Goal: Task Accomplishment & Management: Manage account settings

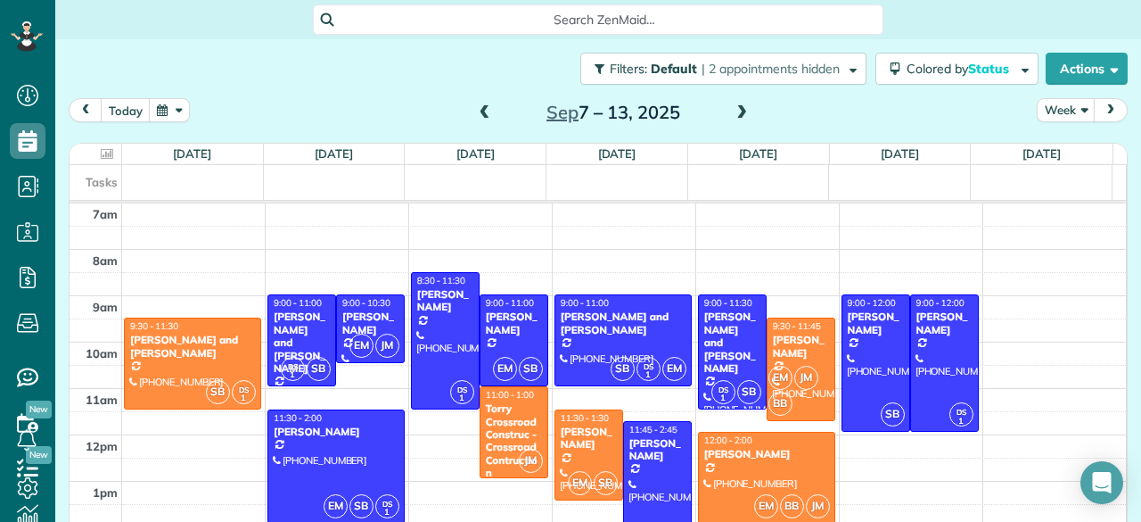
scroll to position [54, 0]
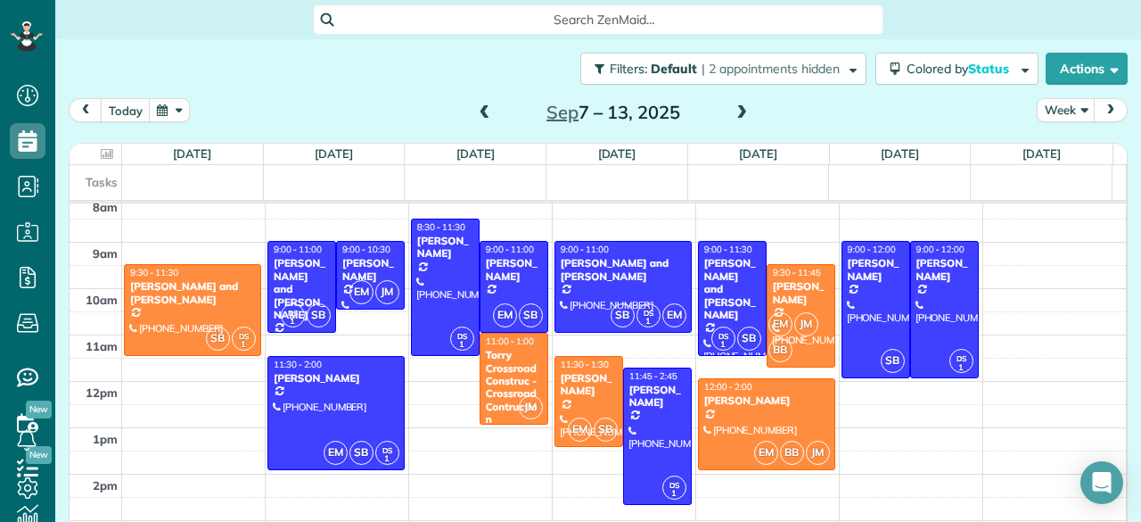
click at [475, 108] on span at bounding box center [485, 113] width 20 height 16
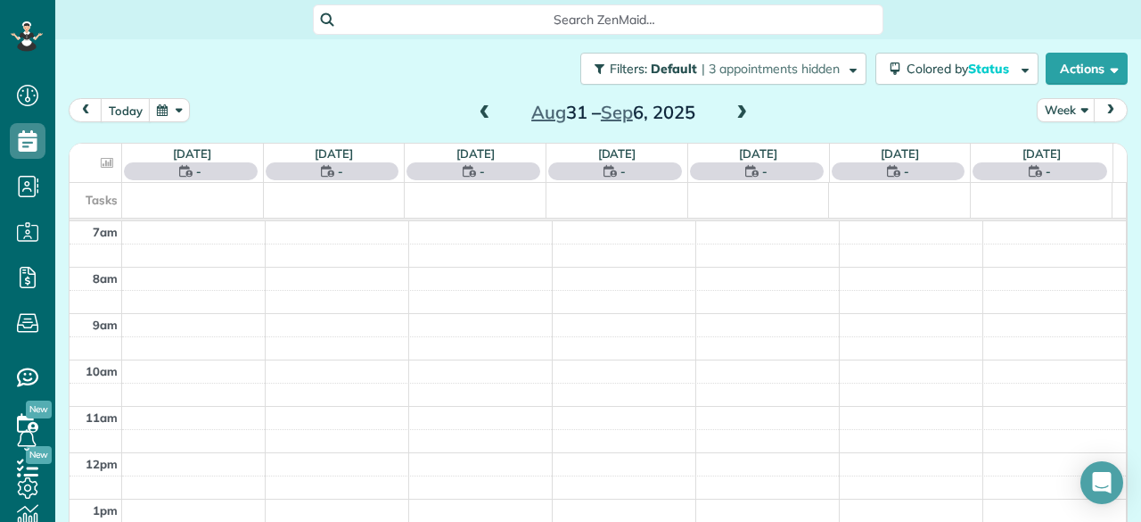
click at [475, 108] on span at bounding box center [485, 113] width 20 height 16
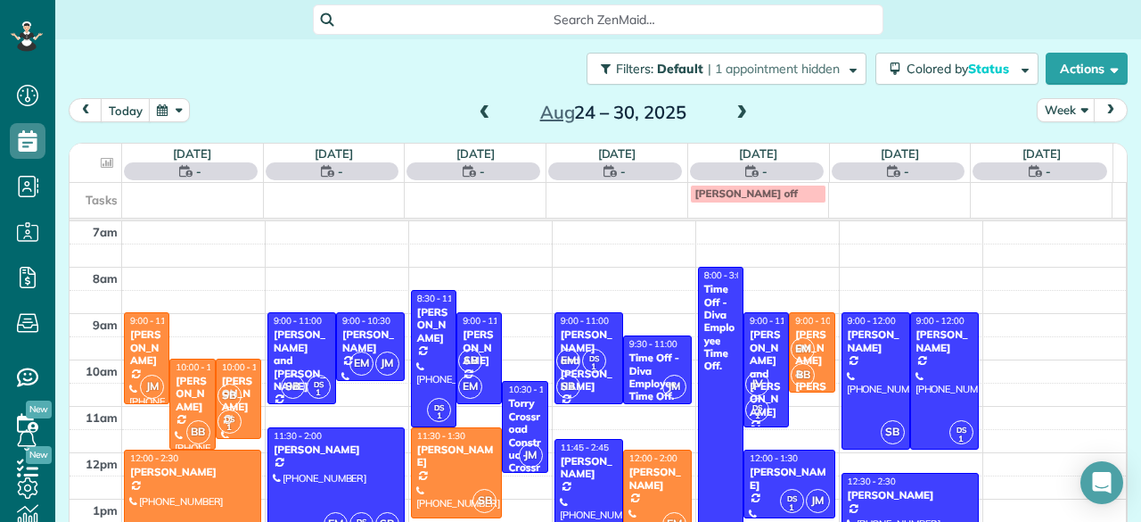
click at [475, 108] on span at bounding box center [485, 113] width 20 height 16
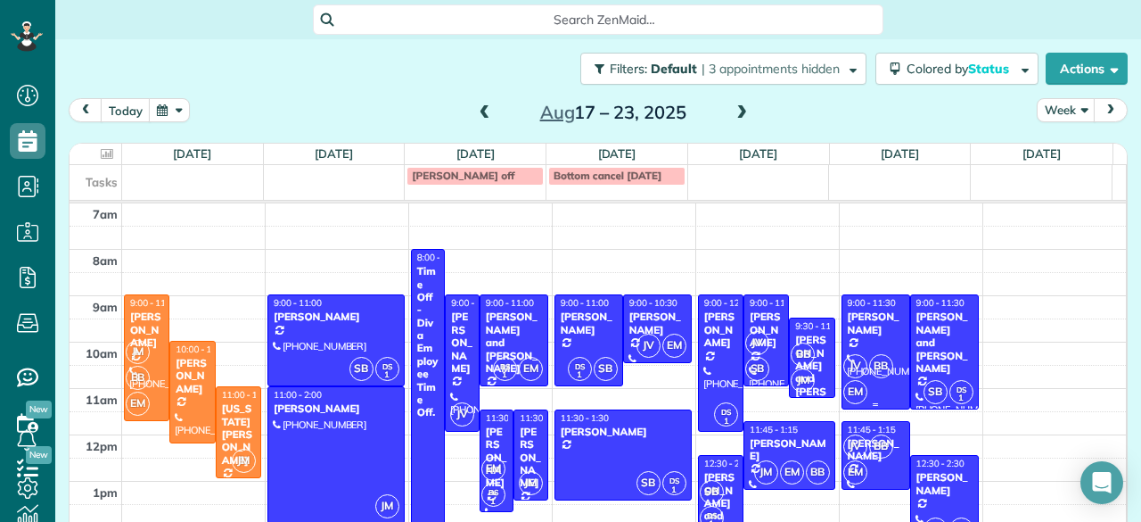
click at [851, 344] on div at bounding box center [876, 351] width 67 height 112
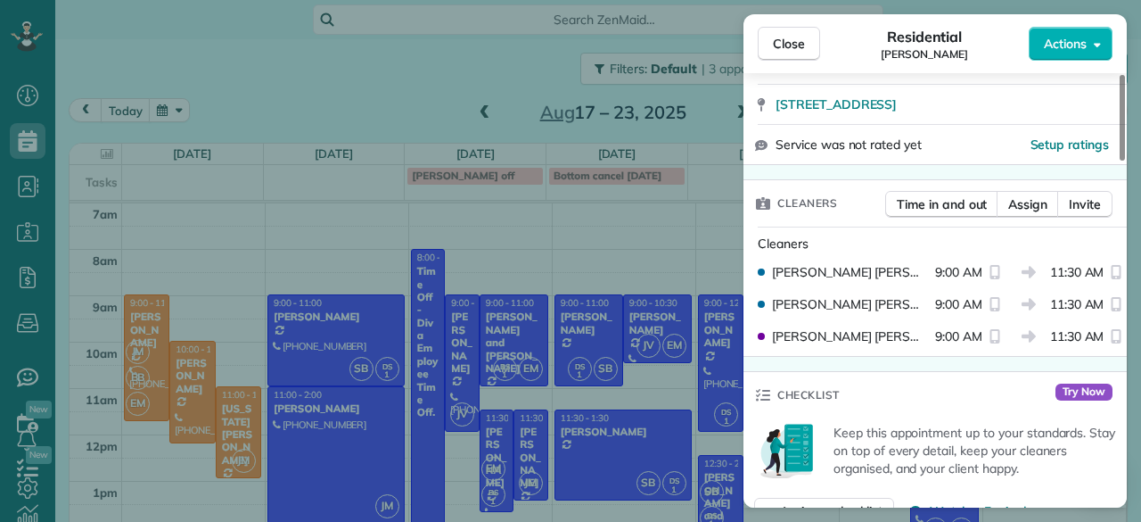
scroll to position [393, 0]
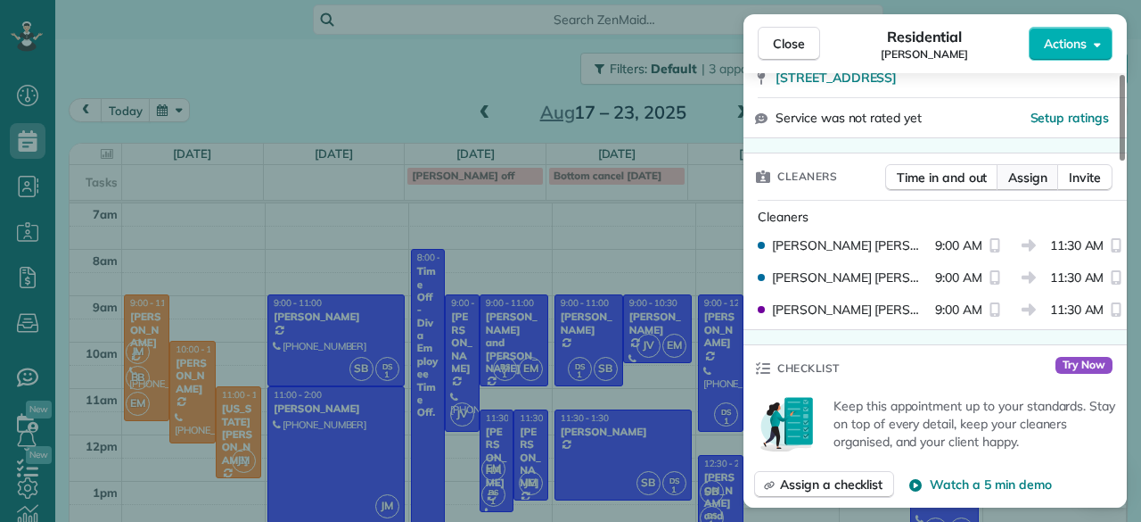
click at [1027, 177] on span "Assign" at bounding box center [1028, 178] width 39 height 18
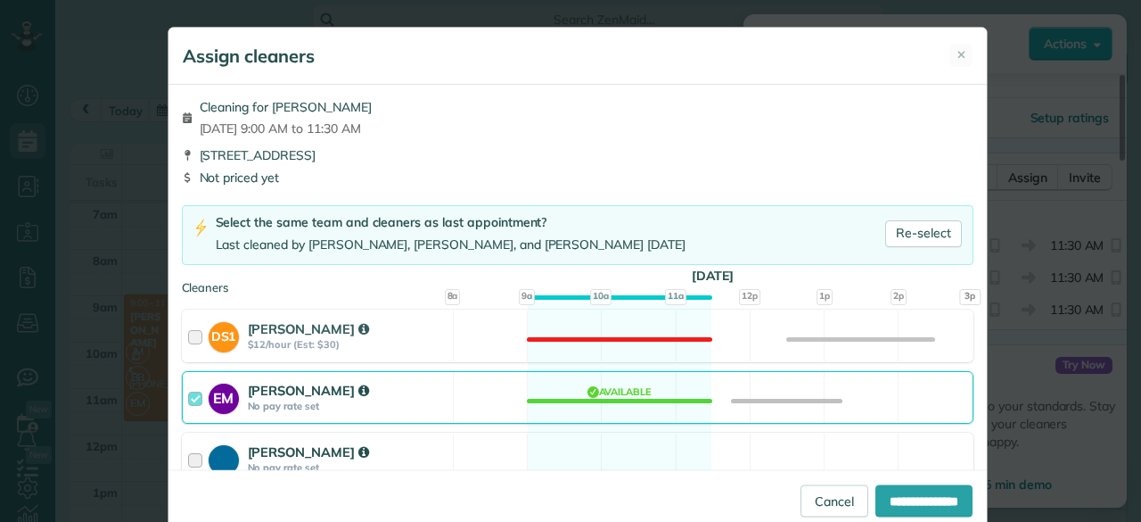
scroll to position [81, 0]
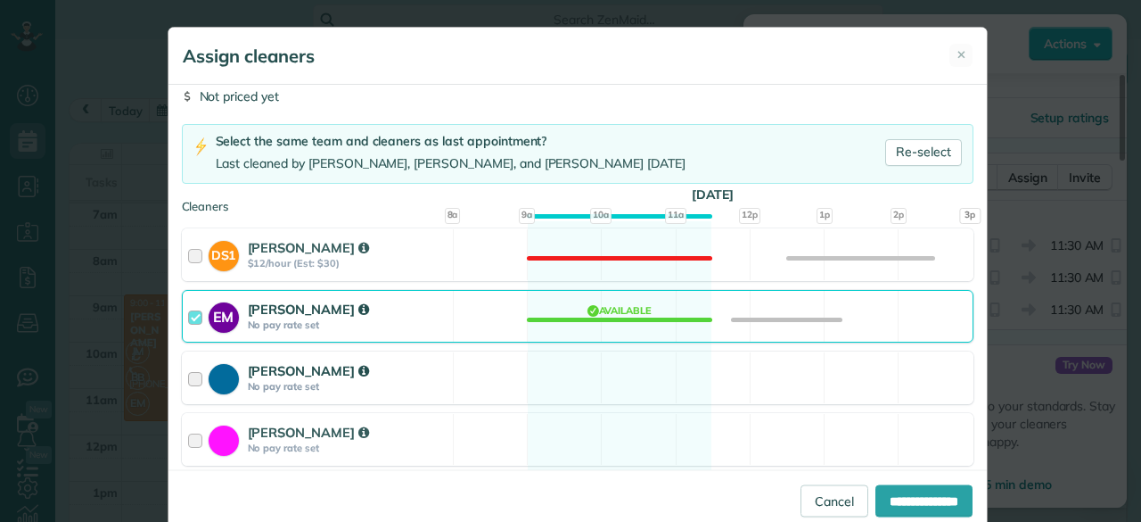
click at [302, 434] on strong "[PERSON_NAME]" at bounding box center [308, 432] width 121 height 17
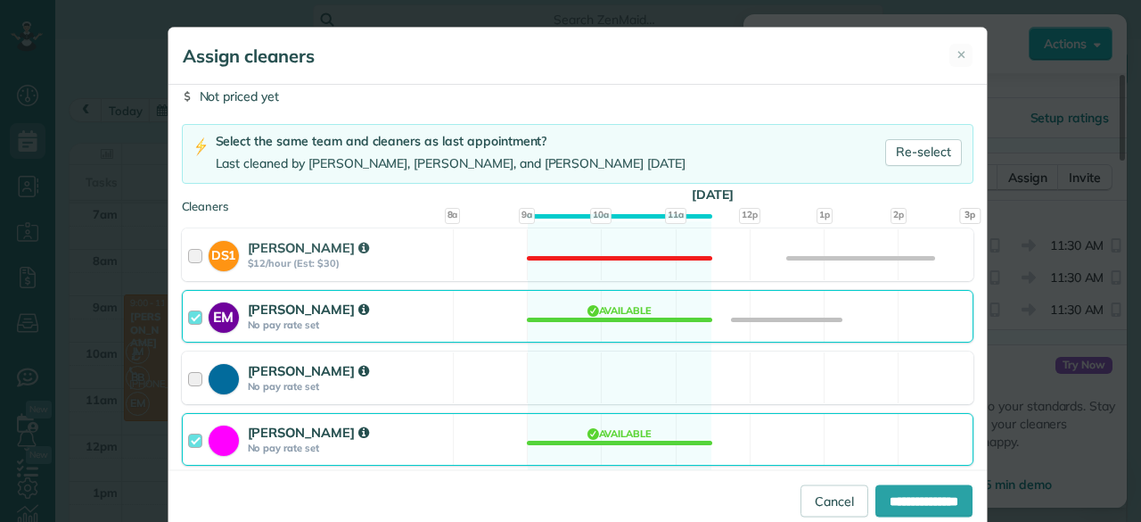
scroll to position [167, 0]
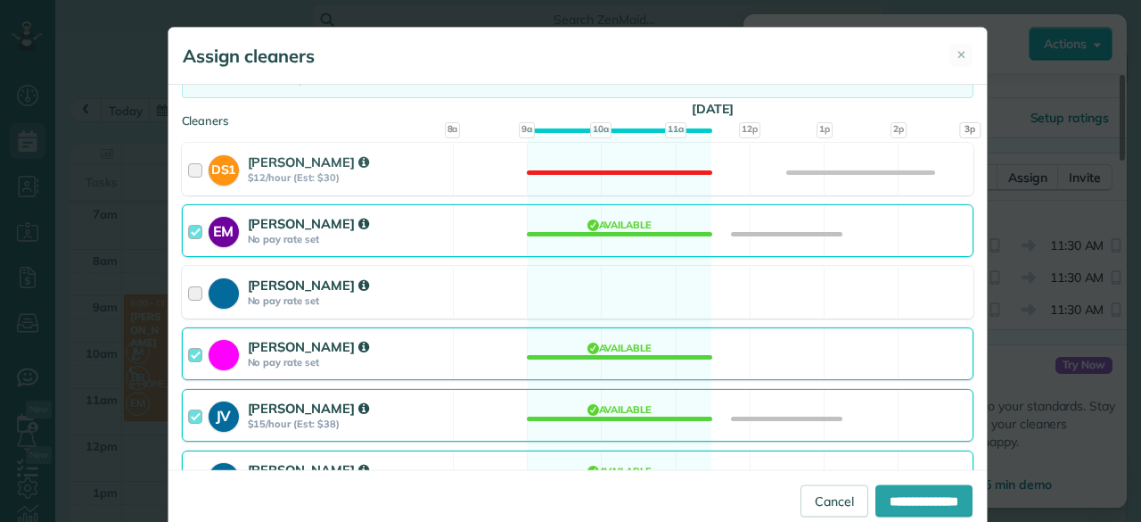
click at [302, 434] on div "JV [PERSON_NAME] $15/hour (Est: $38)" at bounding box center [318, 415] width 270 height 51
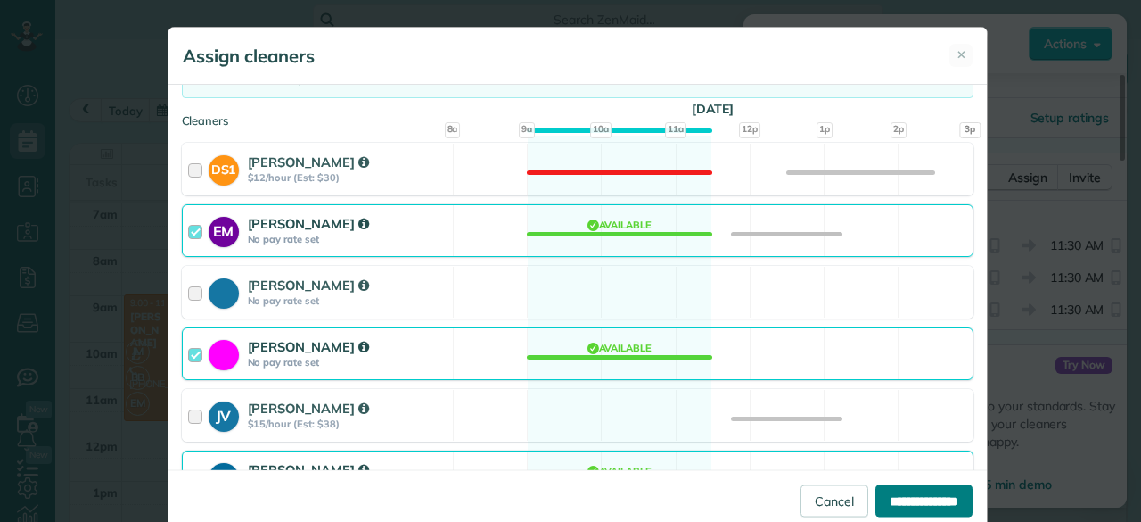
click at [927, 500] on input "**********" at bounding box center [924, 500] width 97 height 32
type input "**********"
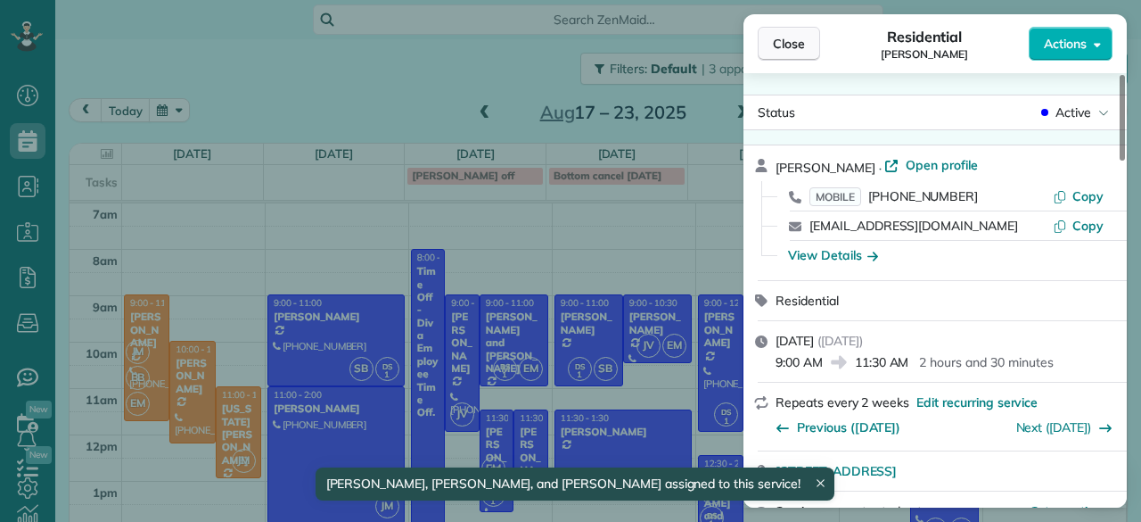
click at [794, 41] on span "Close" at bounding box center [789, 44] width 32 height 18
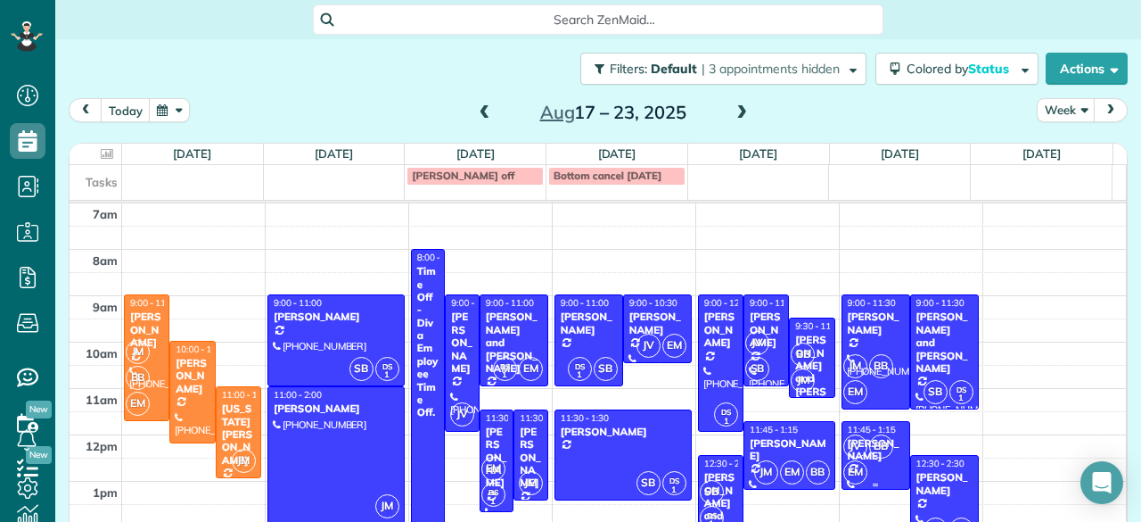
click at [851, 462] on div "JV BB EM" at bounding box center [874, 459] width 63 height 52
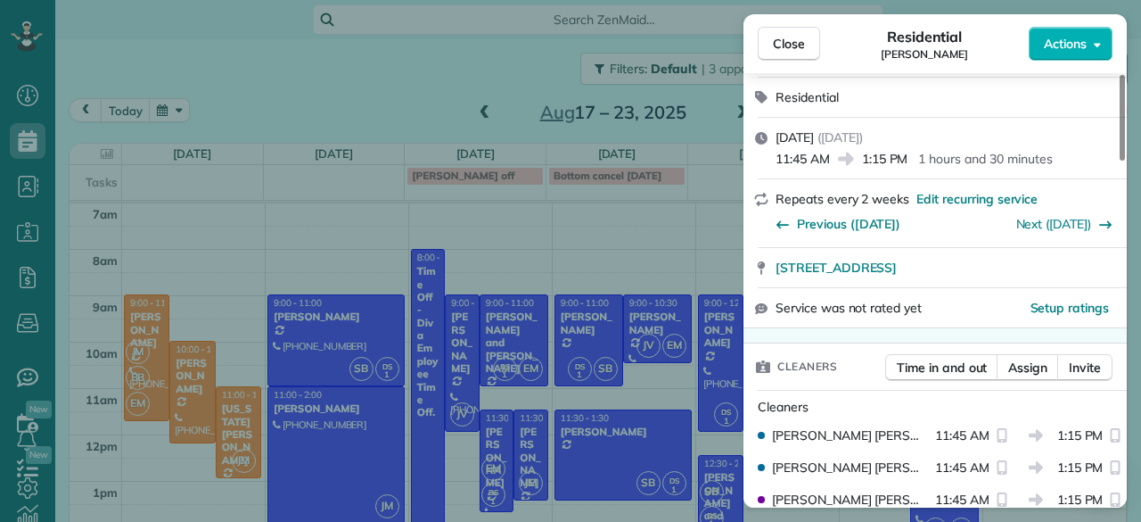
scroll to position [214, 0]
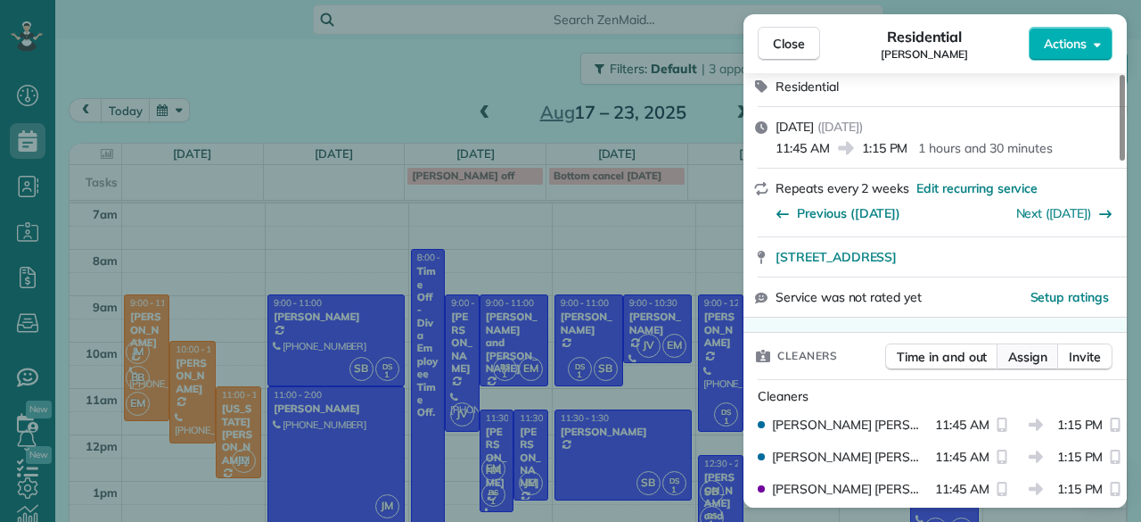
click at [1025, 358] on span "Assign" at bounding box center [1028, 357] width 39 height 18
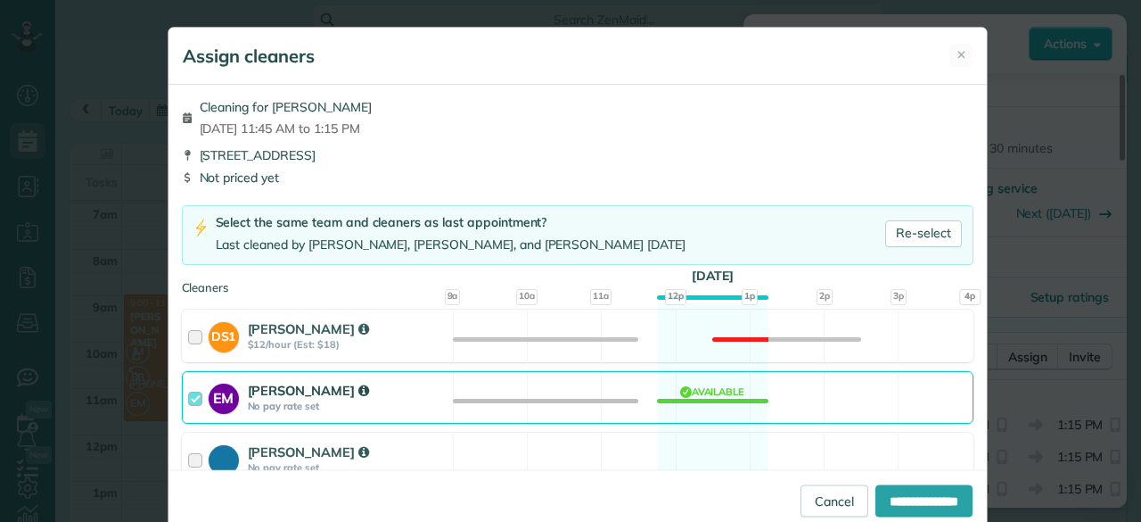
click at [439, 395] on div "EM [PERSON_NAME] No pay rate set" at bounding box center [318, 397] width 270 height 51
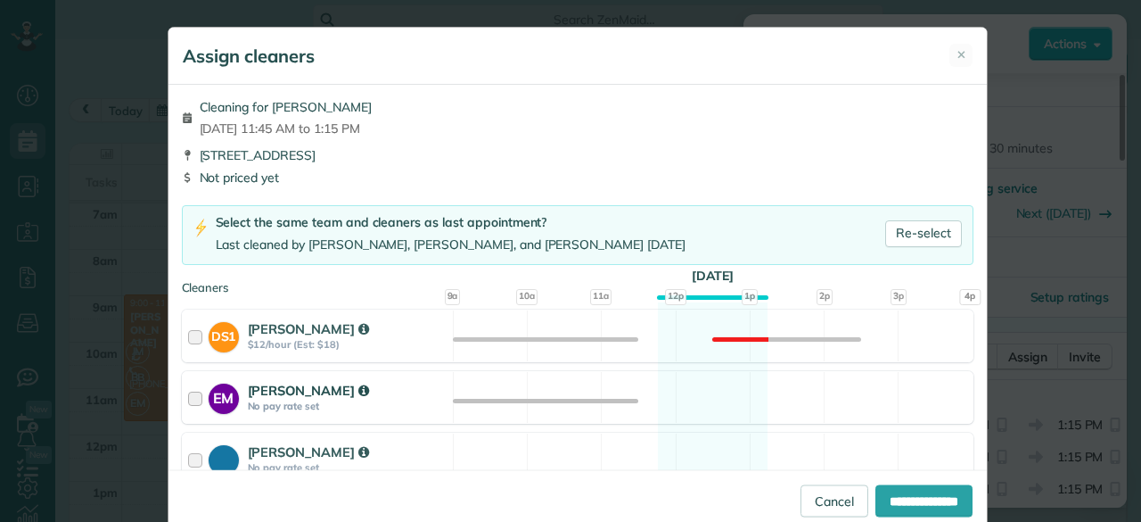
click at [439, 395] on div "EM [PERSON_NAME] No pay rate set" at bounding box center [318, 397] width 270 height 51
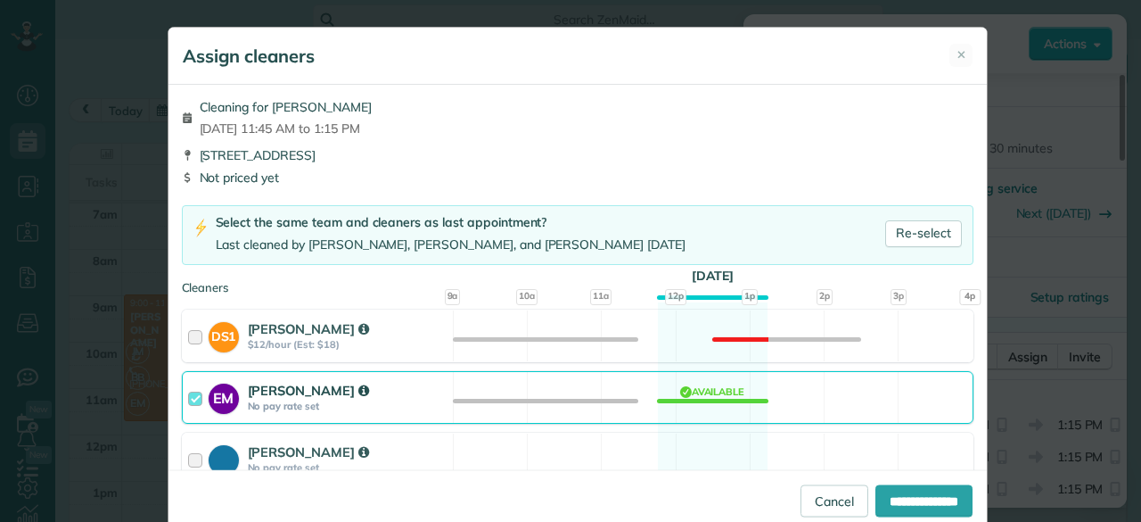
scroll to position [95, 0]
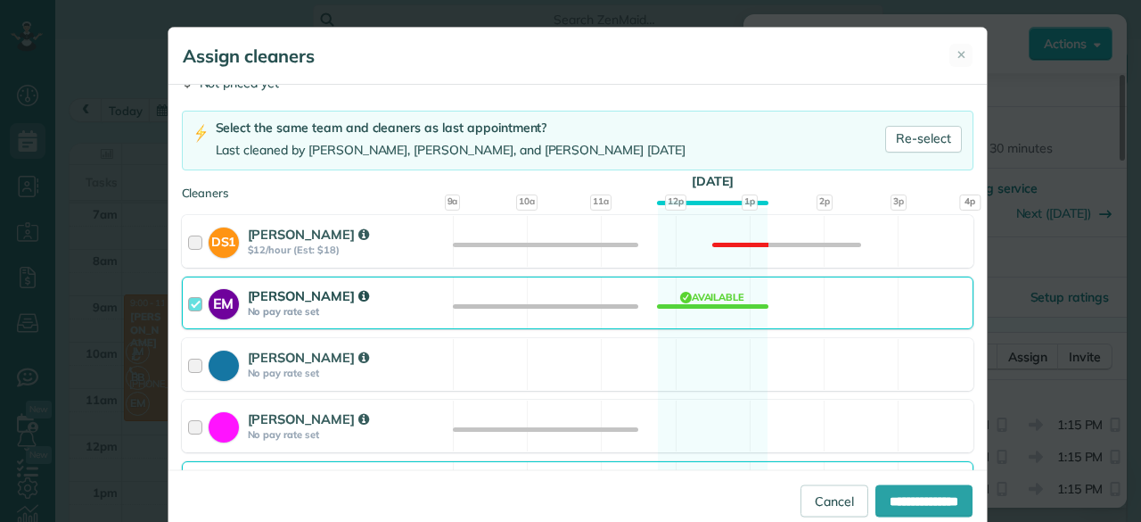
click at [439, 417] on div "[PERSON_NAME] No pay rate set" at bounding box center [318, 425] width 270 height 51
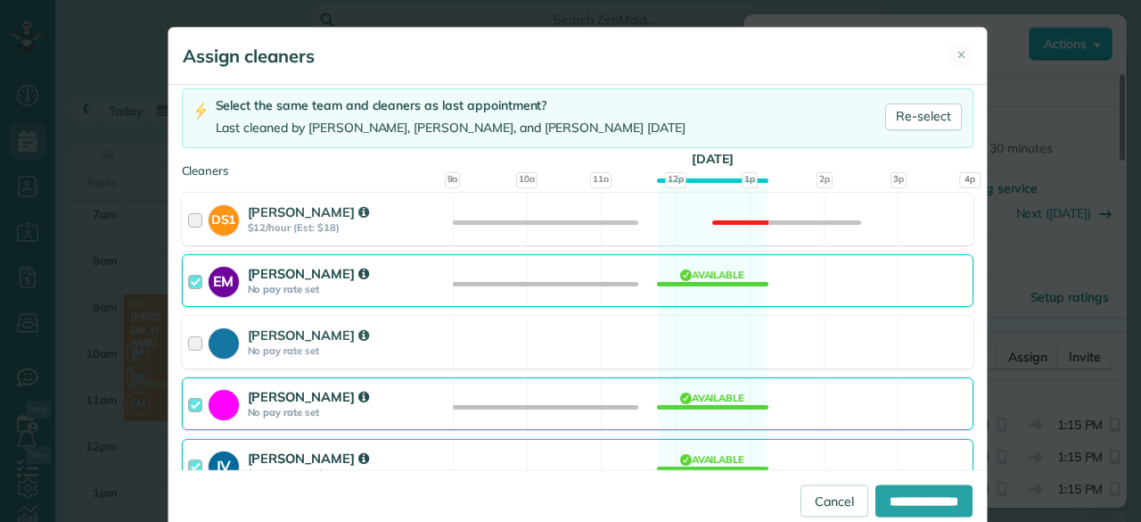
scroll to position [125, 0]
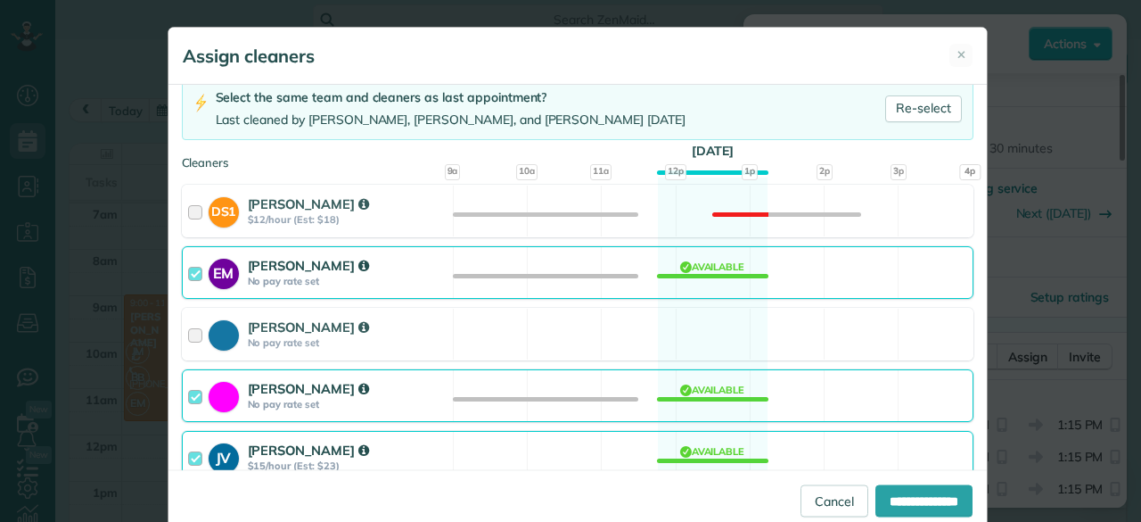
click at [445, 444] on div "JV [PERSON_NAME] $15/hour (Est: $23) Available" at bounding box center [578, 457] width 792 height 53
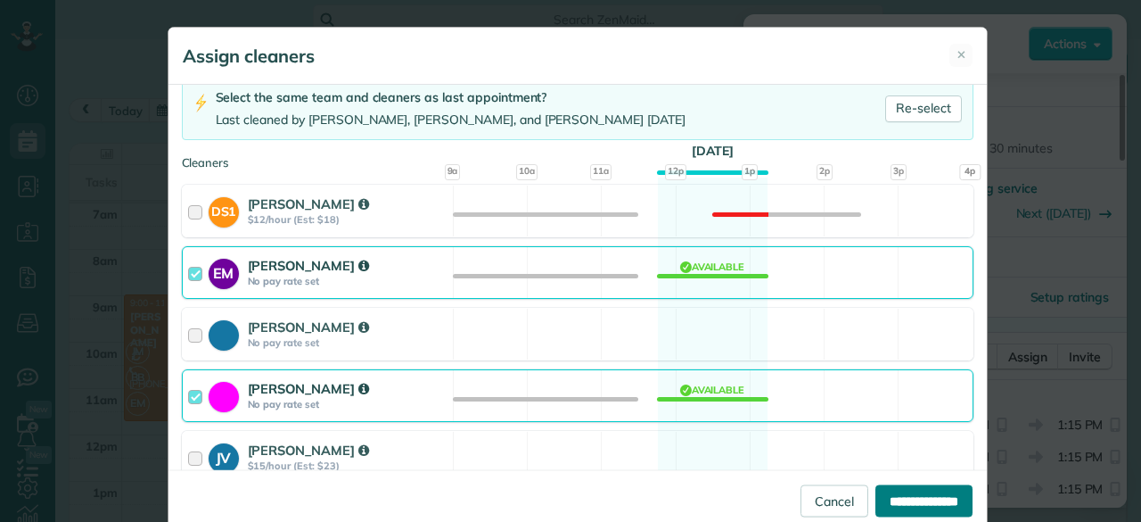
click at [951, 499] on input "**********" at bounding box center [924, 500] width 97 height 32
type input "**********"
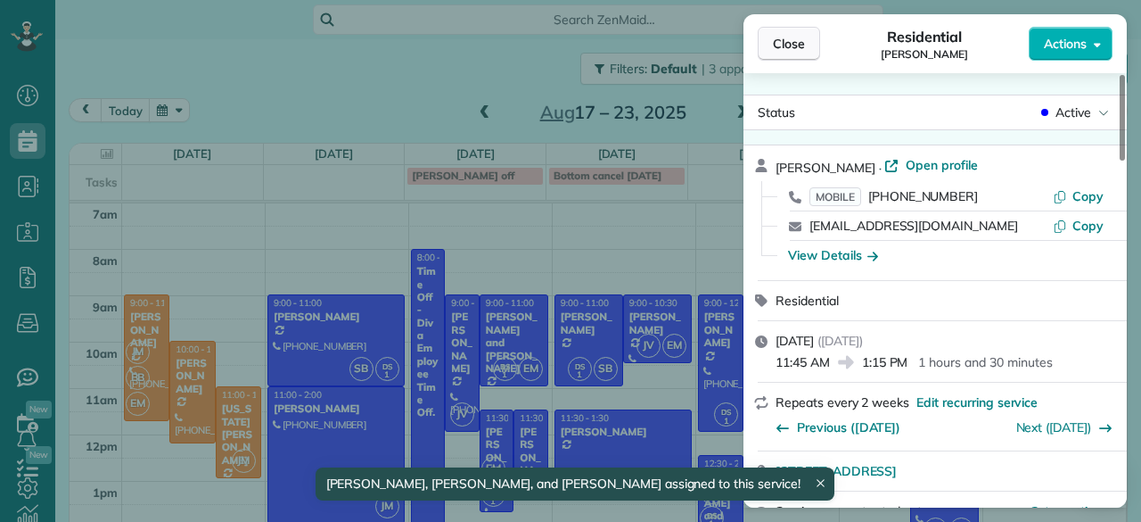
click at [790, 36] on span "Close" at bounding box center [789, 44] width 32 height 18
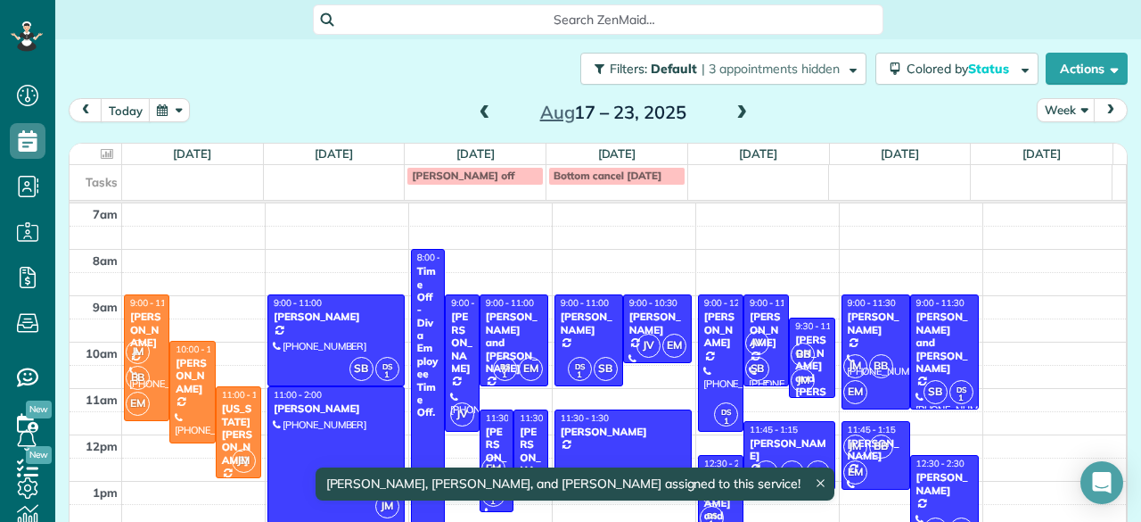
click at [747, 331] on div "JV SB" at bounding box center [765, 356] width 40 height 52
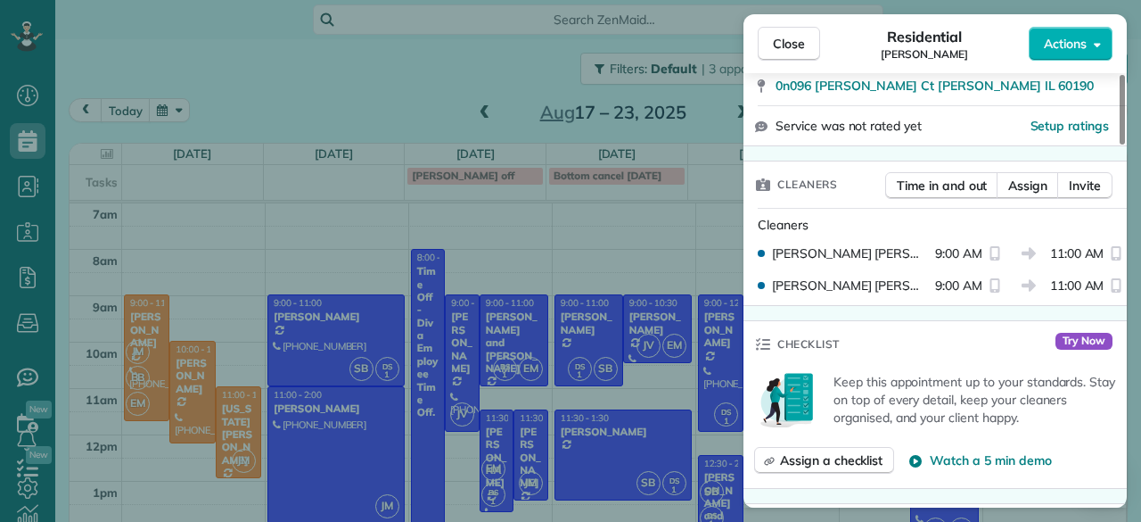
scroll to position [387, 0]
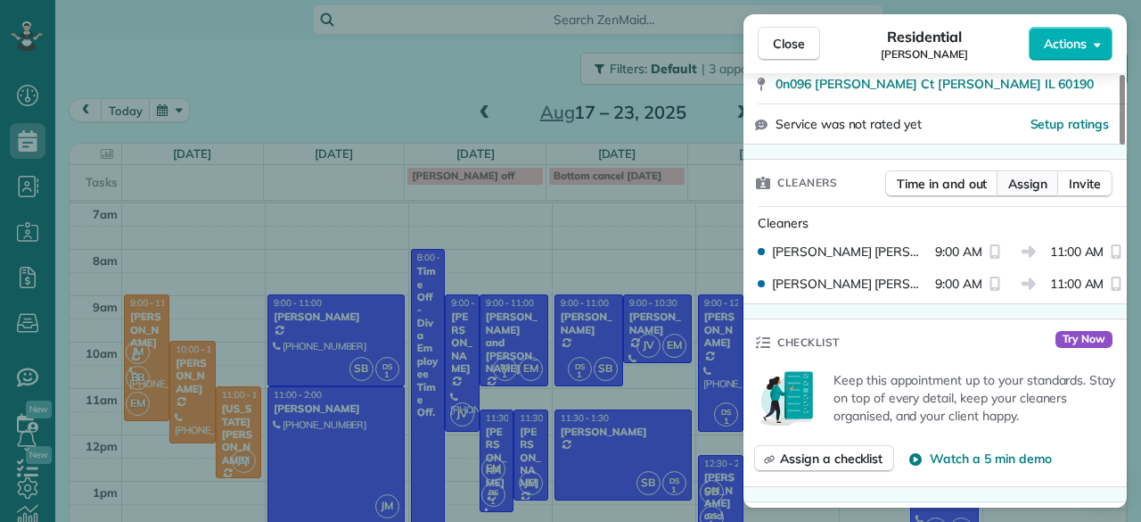
click at [1017, 190] on span "Assign" at bounding box center [1028, 184] width 39 height 18
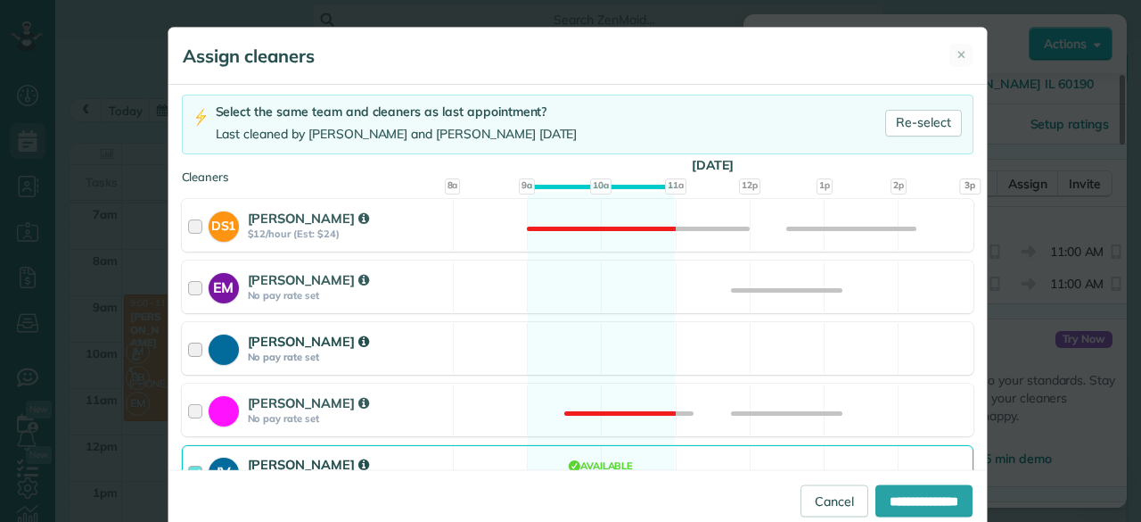
scroll to position [121, 0]
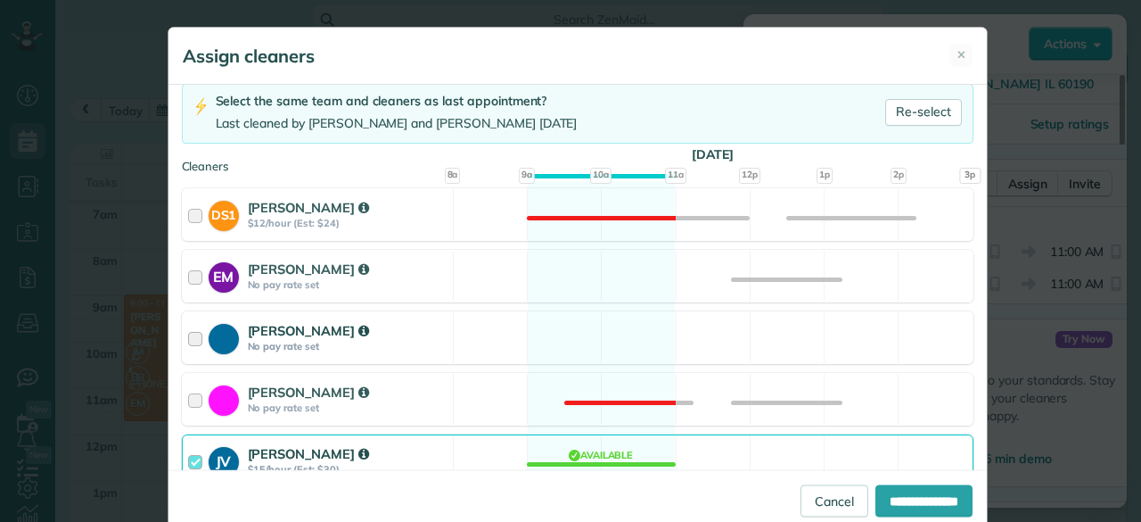
click at [342, 435] on div "JV [PERSON_NAME] $15/hour (Est: $30)" at bounding box center [318, 460] width 270 height 51
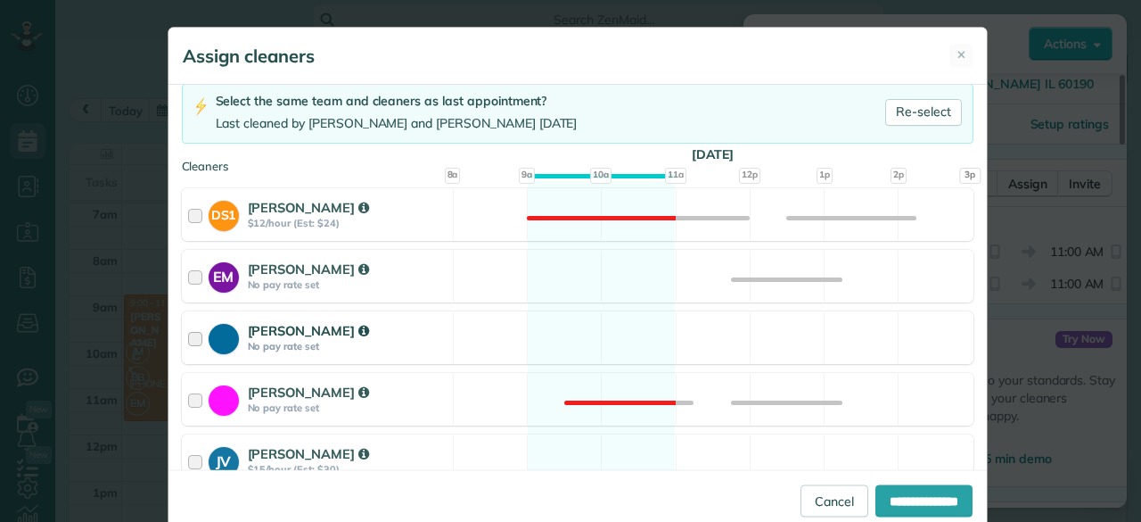
click at [347, 315] on div "[PERSON_NAME] No pay rate set" at bounding box center [318, 337] width 270 height 51
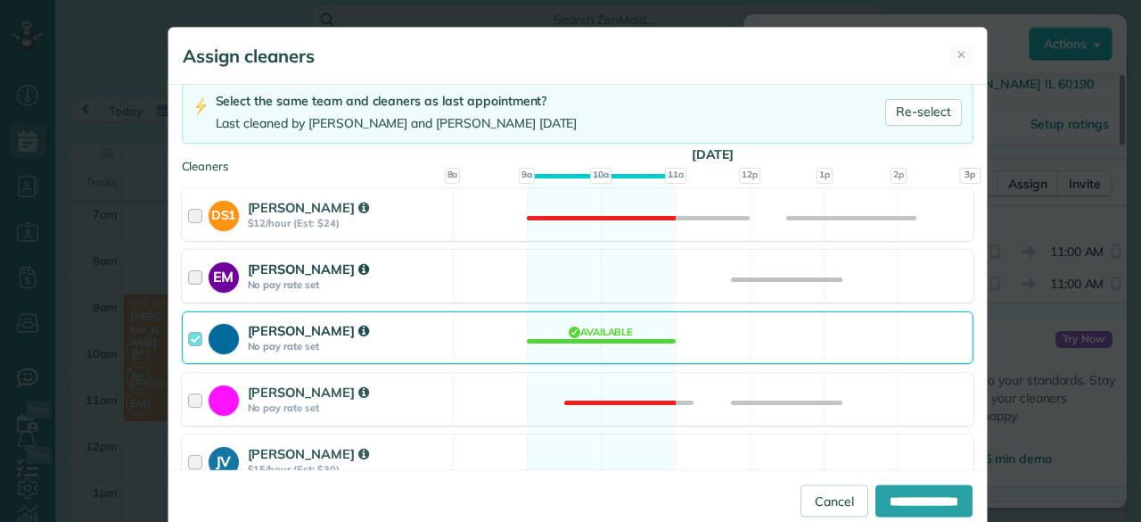
click at [348, 268] on div "[PERSON_NAME]" at bounding box center [348, 268] width 200 height 19
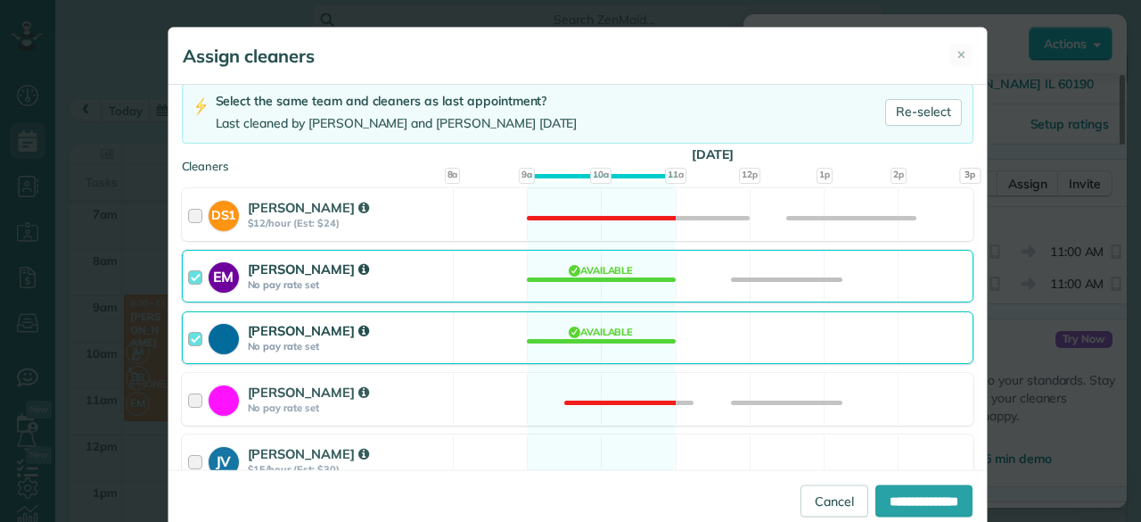
click at [380, 327] on div "[PERSON_NAME]" at bounding box center [348, 330] width 200 height 19
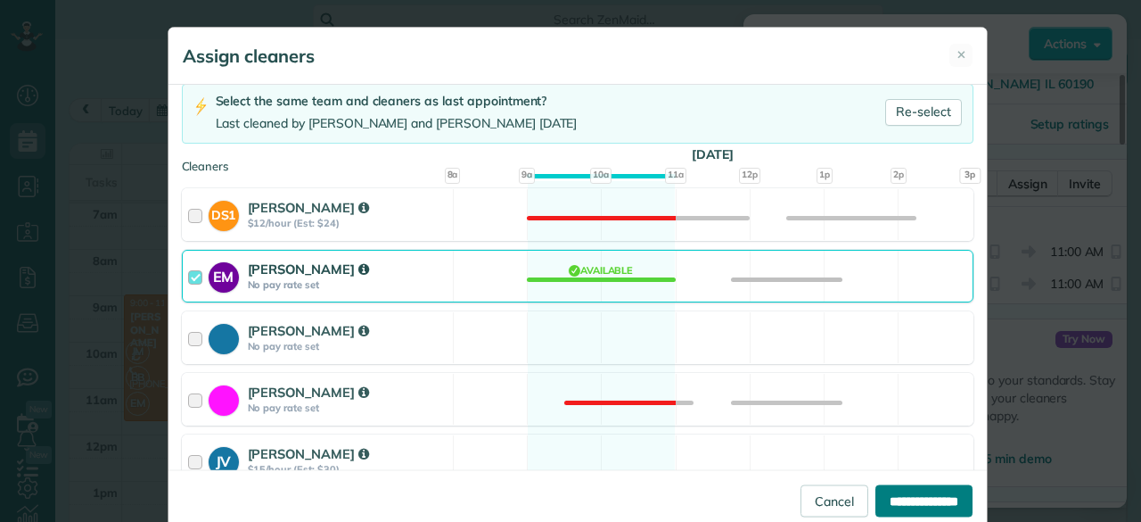
click at [907, 500] on input "**********" at bounding box center [924, 500] width 97 height 32
type input "**********"
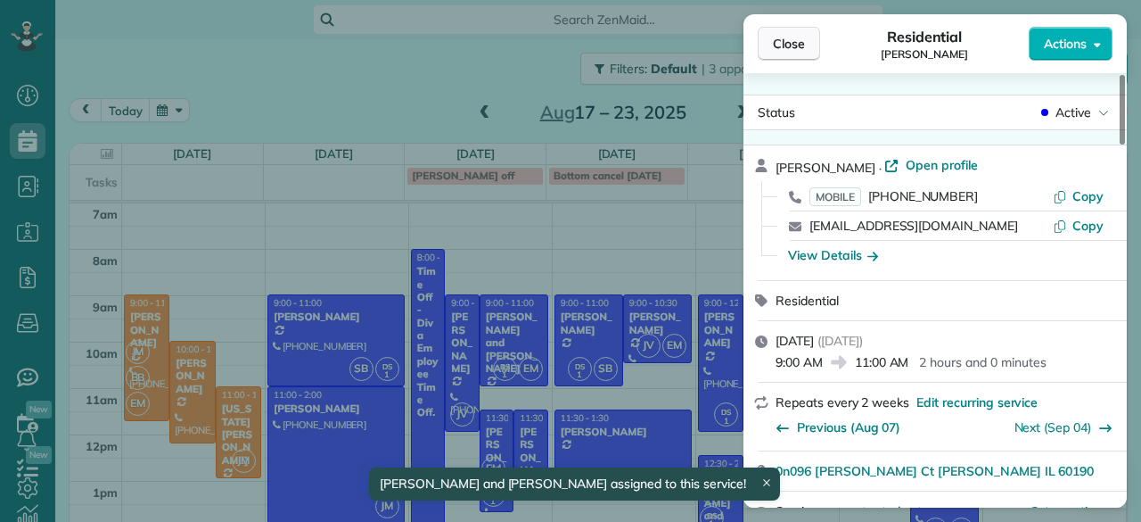
click at [794, 51] on span "Close" at bounding box center [789, 44] width 32 height 18
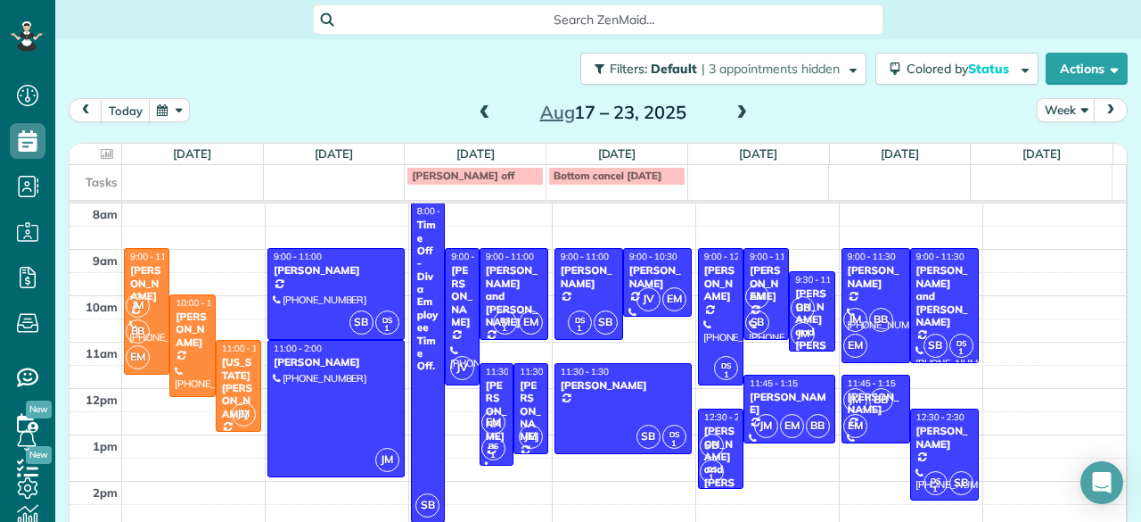
scroll to position [29, 0]
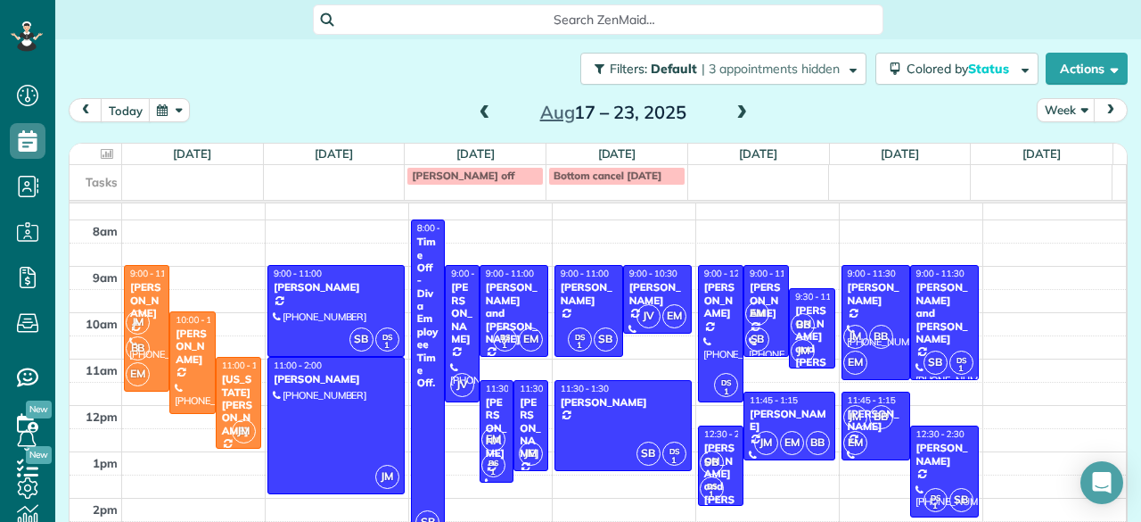
click at [740, 111] on span at bounding box center [742, 113] width 20 height 16
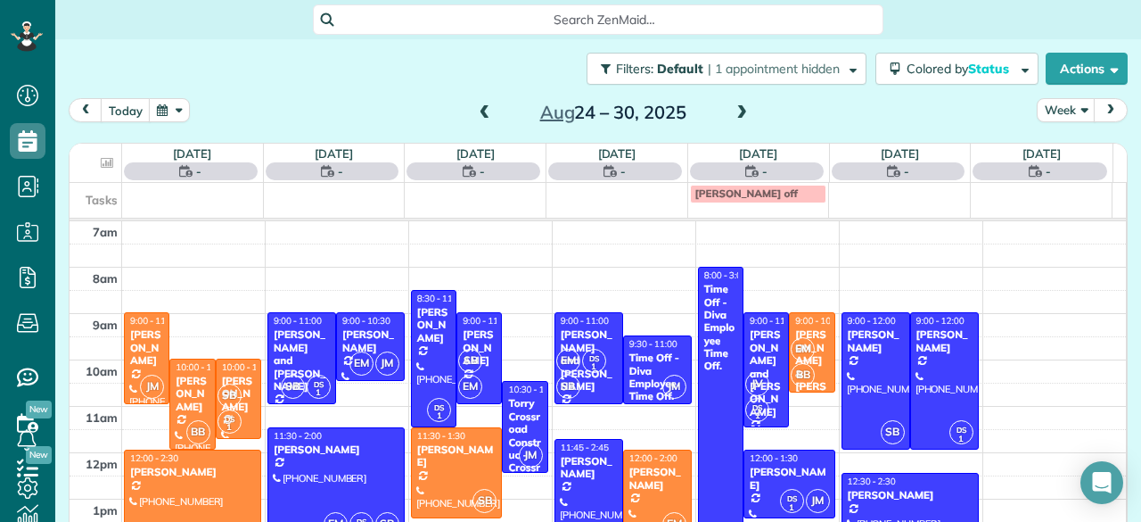
scroll to position [0, 0]
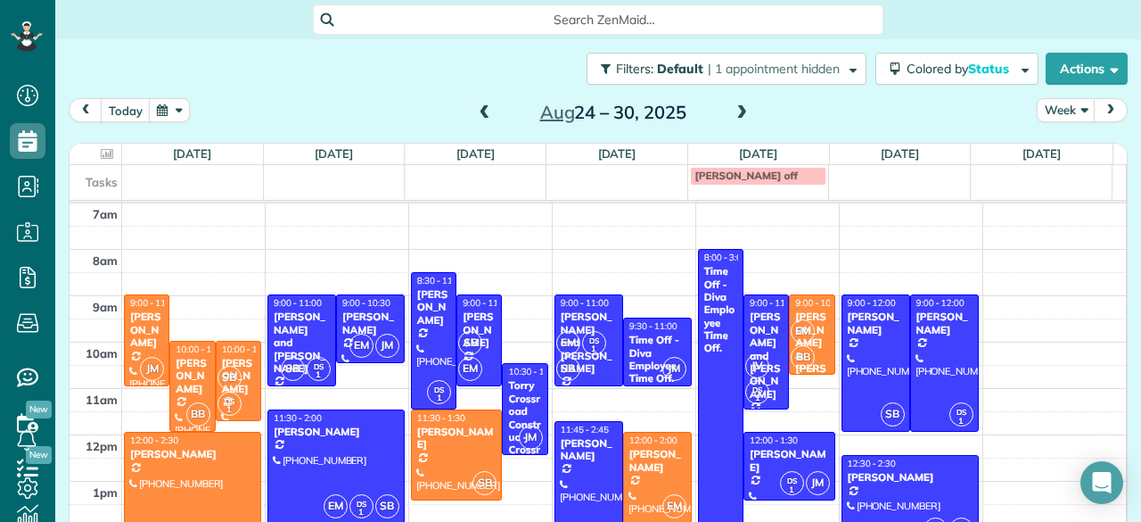
click at [791, 349] on span "BB" at bounding box center [803, 357] width 24 height 24
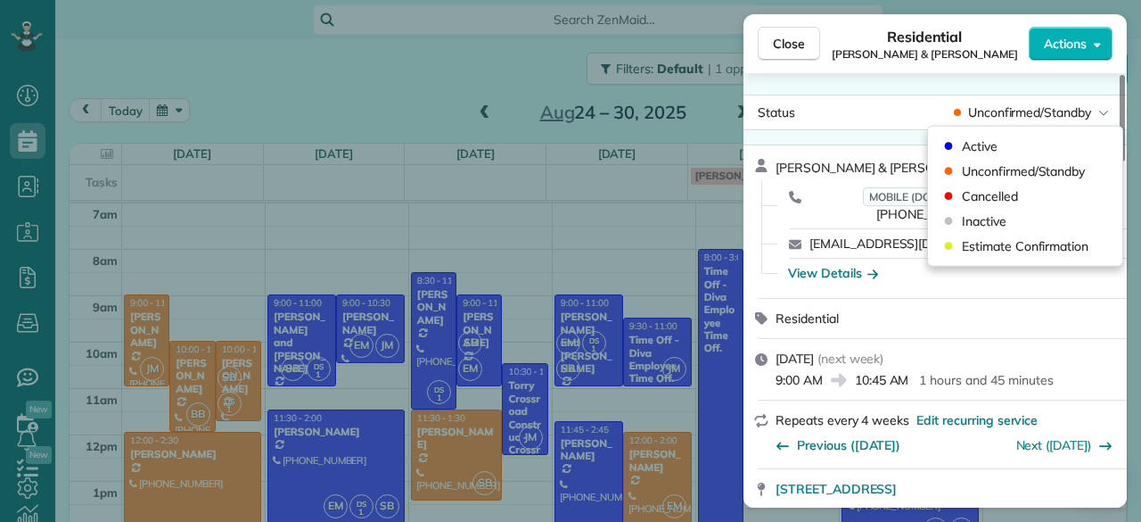
click at [1020, 113] on span "Unconfirmed/Standby" at bounding box center [1029, 112] width 123 height 18
click at [1001, 139] on div "Active" at bounding box center [1025, 146] width 180 height 25
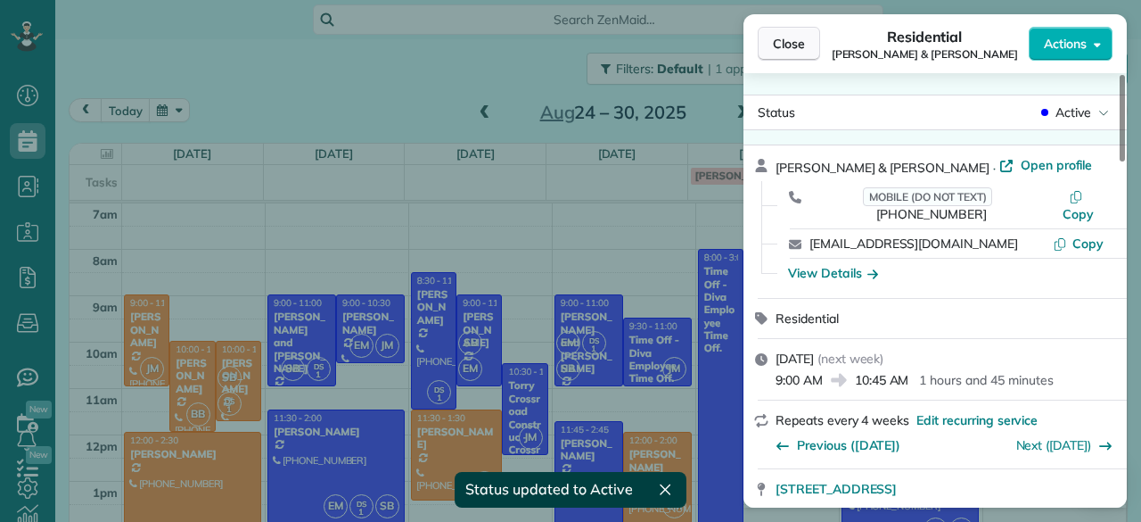
click at [796, 38] on span "Close" at bounding box center [789, 44] width 32 height 18
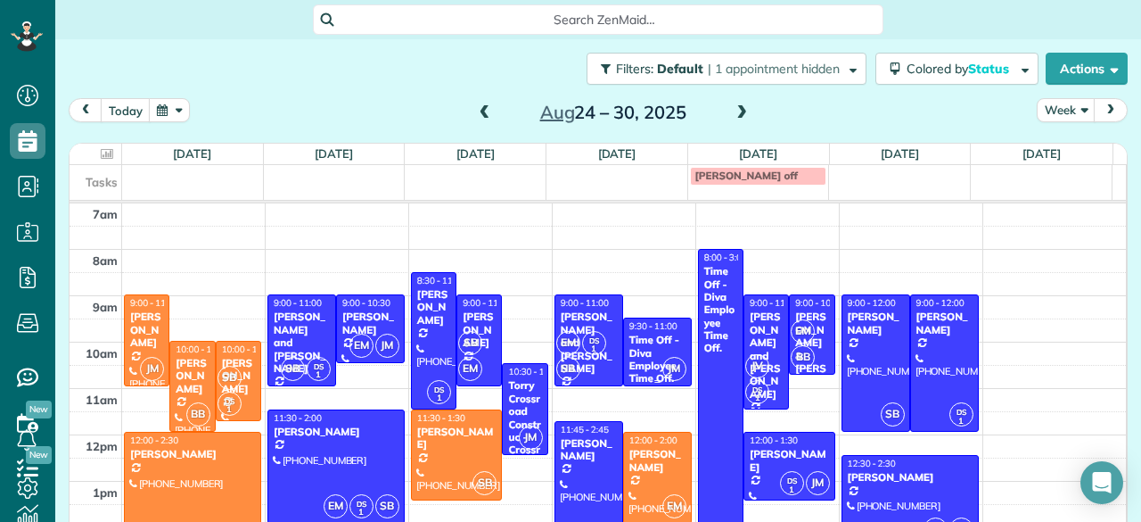
drag, startPoint x: 642, startPoint y: 379, endPoint x: 640, endPoint y: 354, distance: 25.0
drag, startPoint x: 640, startPoint y: 354, endPoint x: 437, endPoint y: 78, distance: 343.2
click at [437, 78] on div "Filters: Default | 1 appointment hidden Colored by Status Color by Cleaner Colo…" at bounding box center [598, 68] width 1086 height 59
drag, startPoint x: 642, startPoint y: 379, endPoint x: 641, endPoint y: 352, distance: 26.8
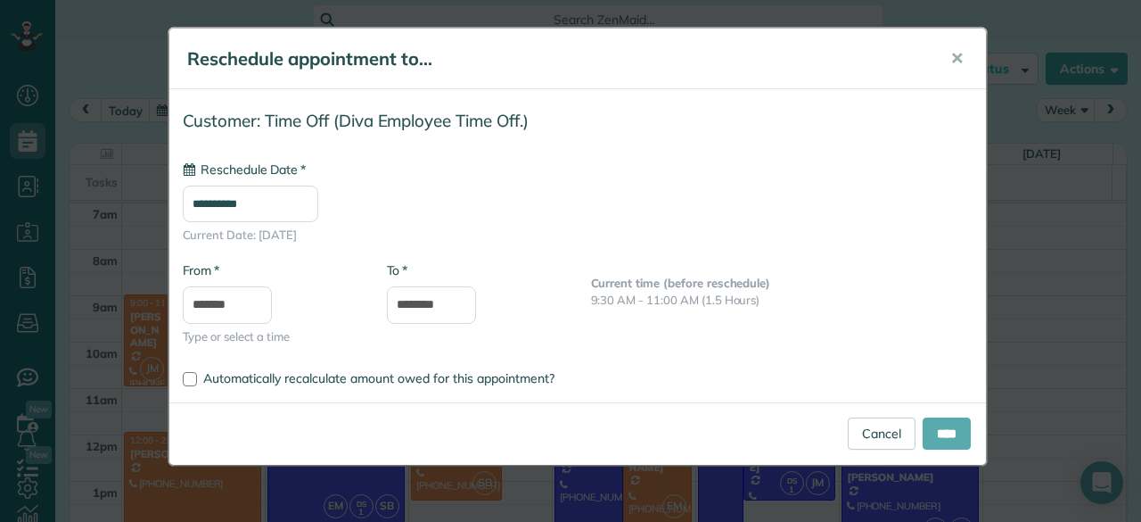
type input "**********"
click at [940, 437] on input "****" at bounding box center [947, 433] width 48 height 32
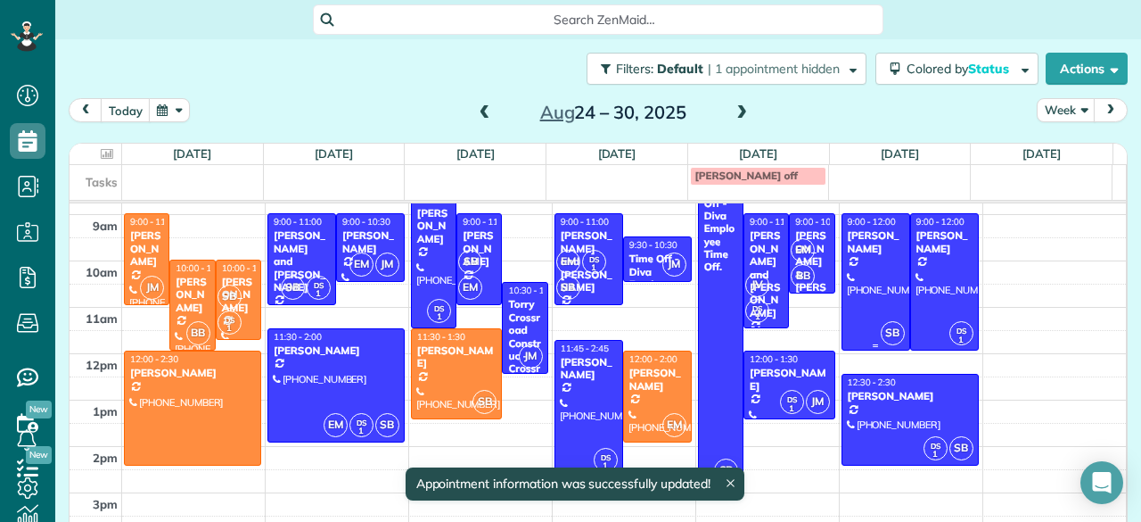
scroll to position [80, 0]
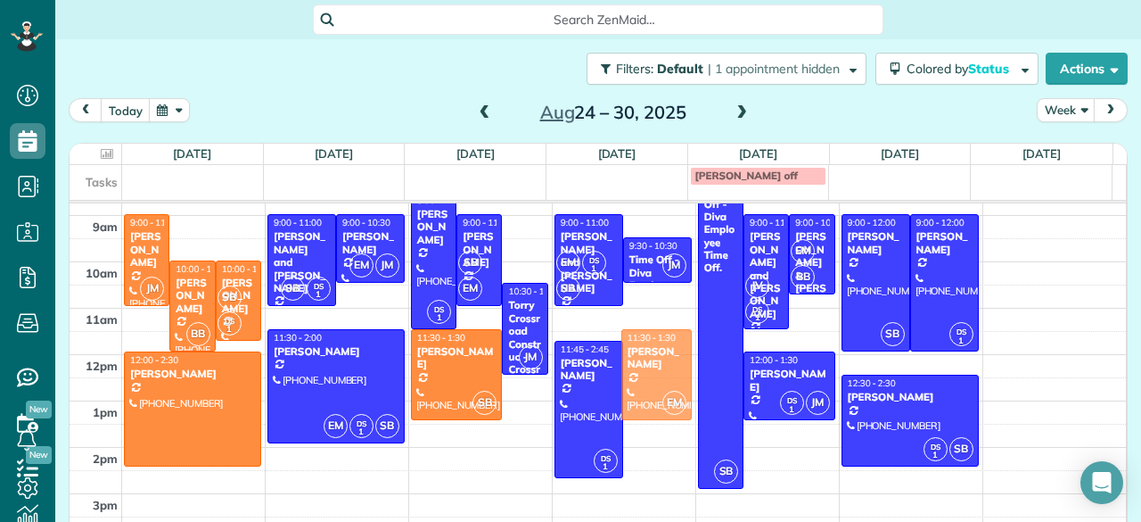
drag, startPoint x: 662, startPoint y: 400, endPoint x: 669, endPoint y: 375, distance: 26.0
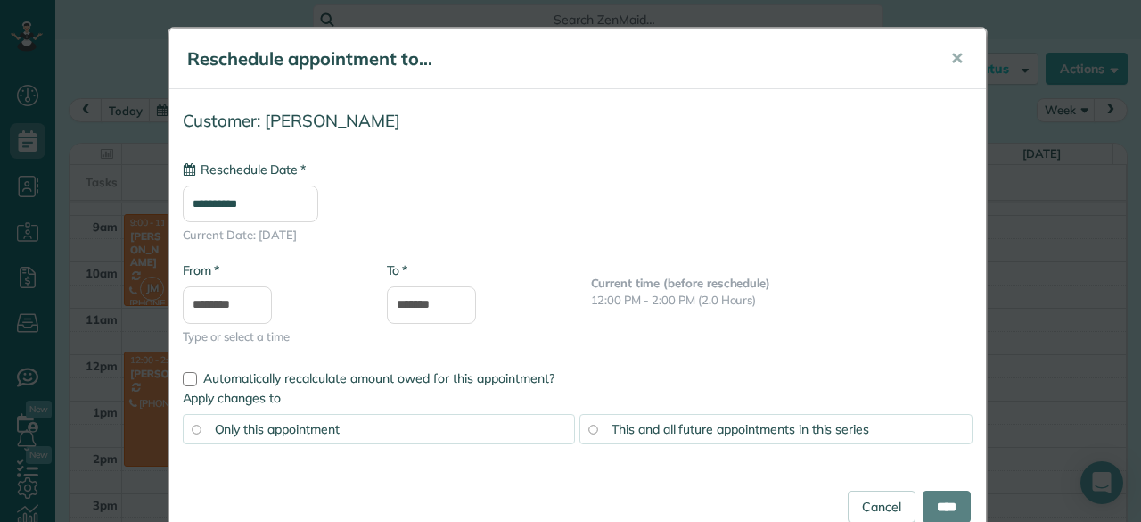
type input "**********"
click at [923, 504] on input "****" at bounding box center [947, 506] width 48 height 32
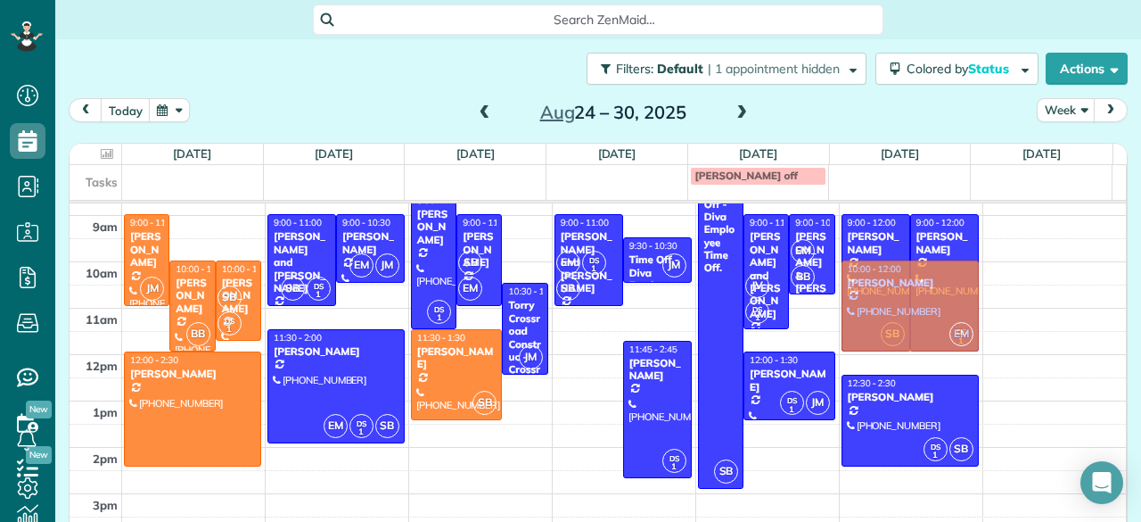
drag, startPoint x: 565, startPoint y: 375, endPoint x: 817, endPoint y: 302, distance: 261.6
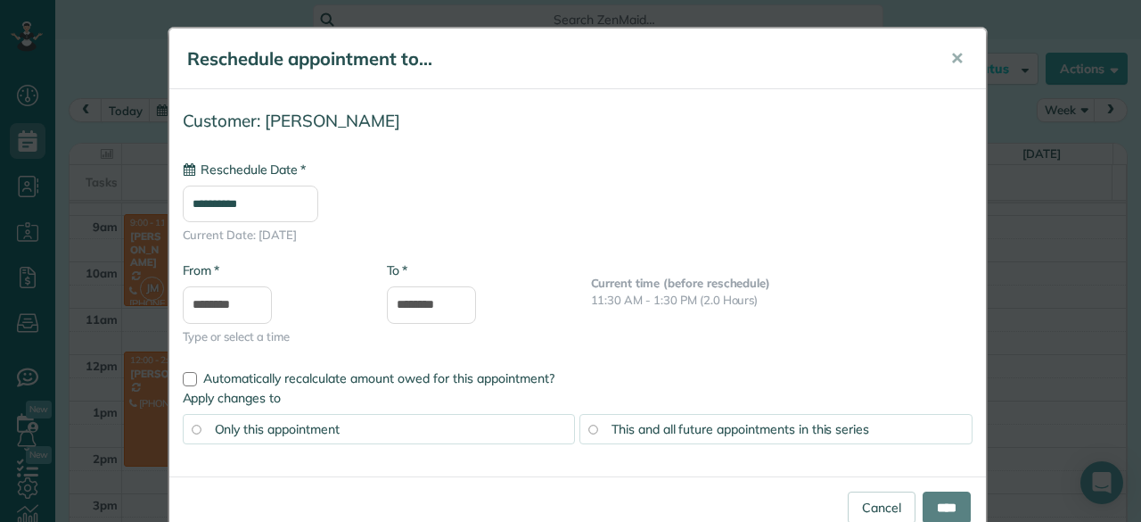
click at [817, 302] on body "Dashboard Scheduling Calendar View List View Dispatch View - Weekly scheduling …" at bounding box center [570, 261] width 1141 height 522
type input "**********"
click at [938, 502] on input "****" at bounding box center [947, 506] width 48 height 32
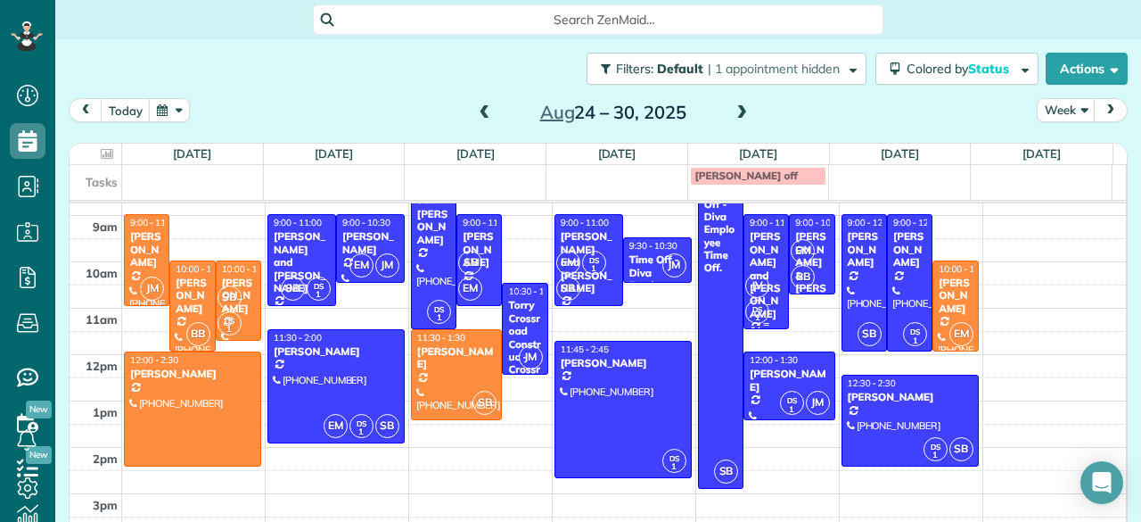
click at [749, 260] on div "[PERSON_NAME] and [PERSON_NAME]" at bounding box center [766, 275] width 35 height 90
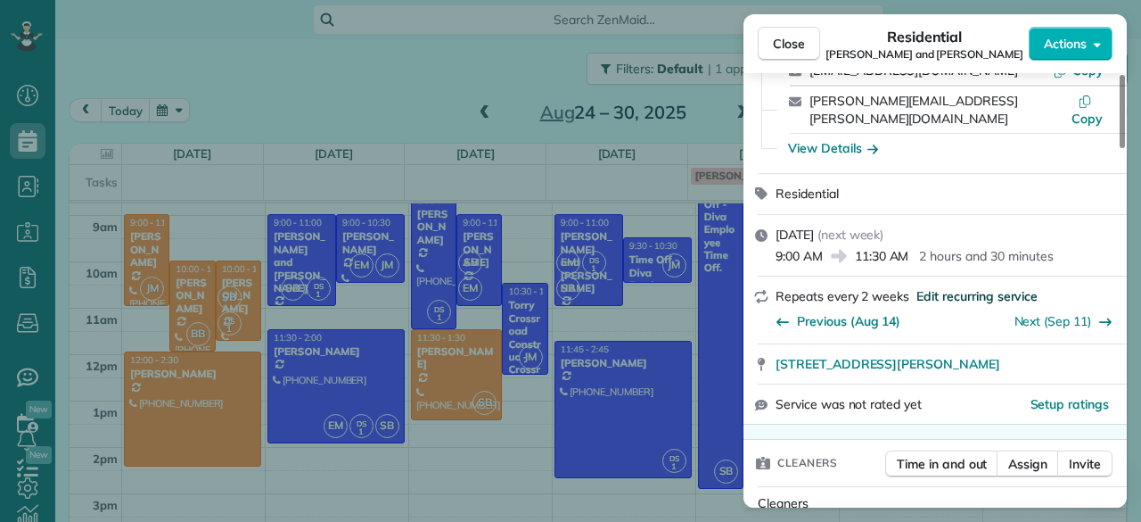
scroll to position [205, 0]
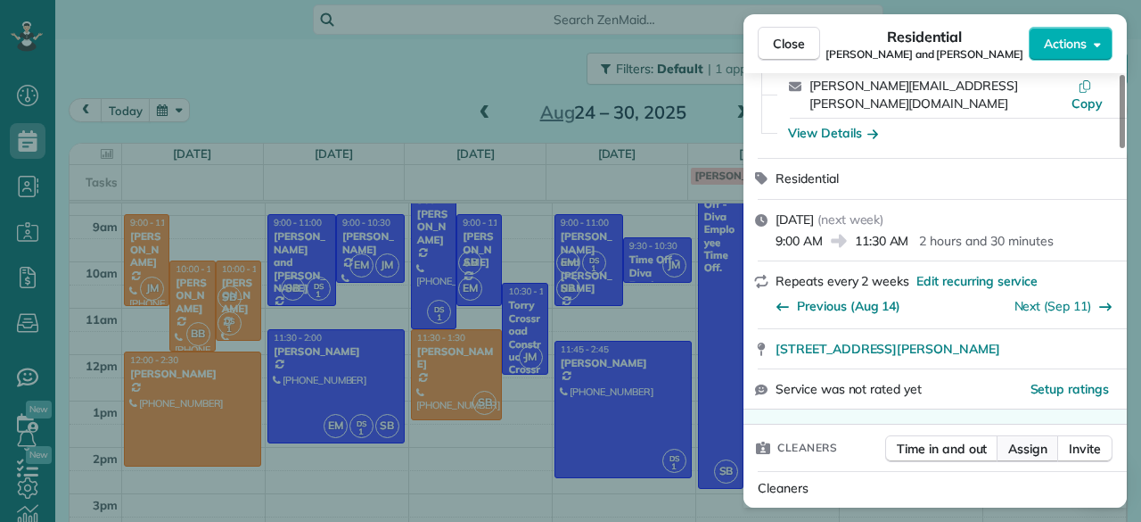
click at [1025, 440] on span "Assign" at bounding box center [1028, 449] width 39 height 18
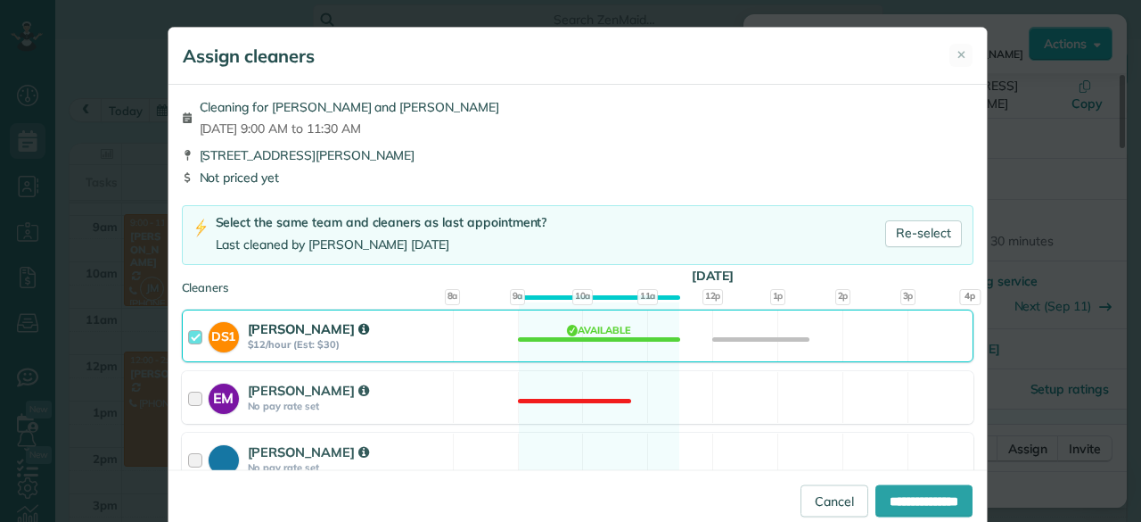
click at [294, 326] on strong "[PERSON_NAME]" at bounding box center [308, 328] width 121 height 17
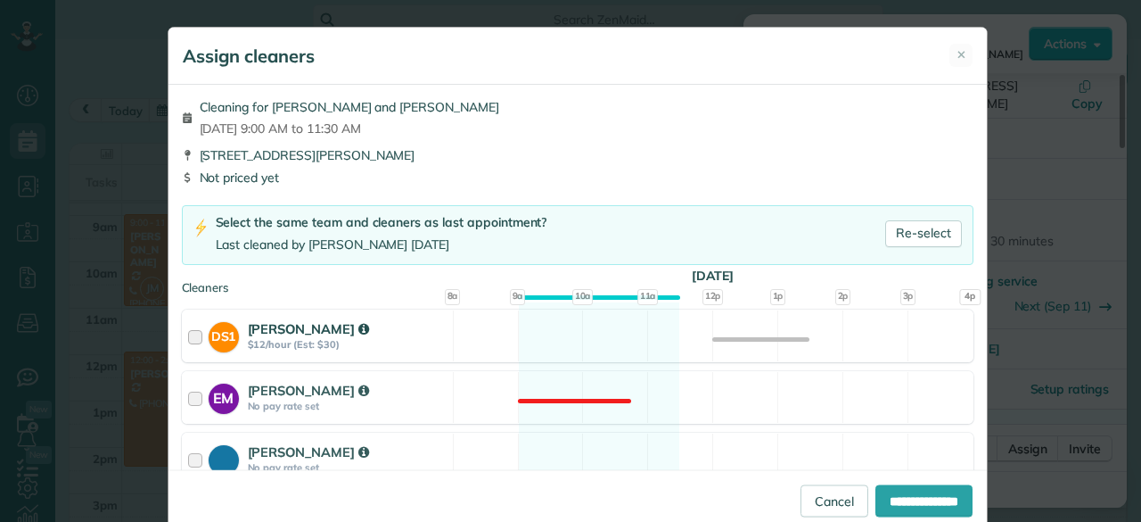
click at [294, 326] on strong "[PERSON_NAME]" at bounding box center [308, 328] width 121 height 17
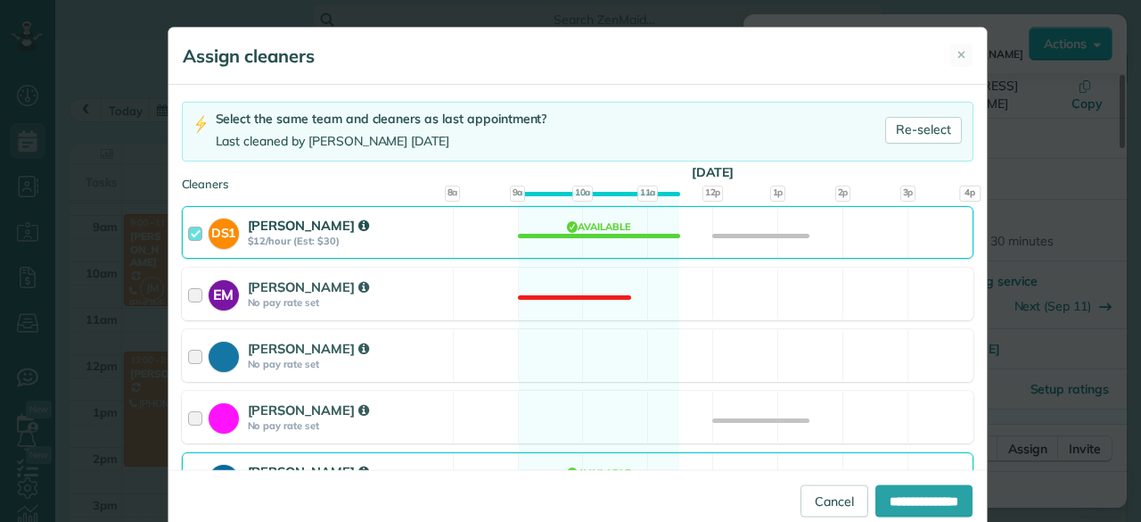
scroll to position [104, 0]
click at [386, 454] on div "JV [PERSON_NAME] $15/hour (Est: $38)" at bounding box center [318, 477] width 270 height 51
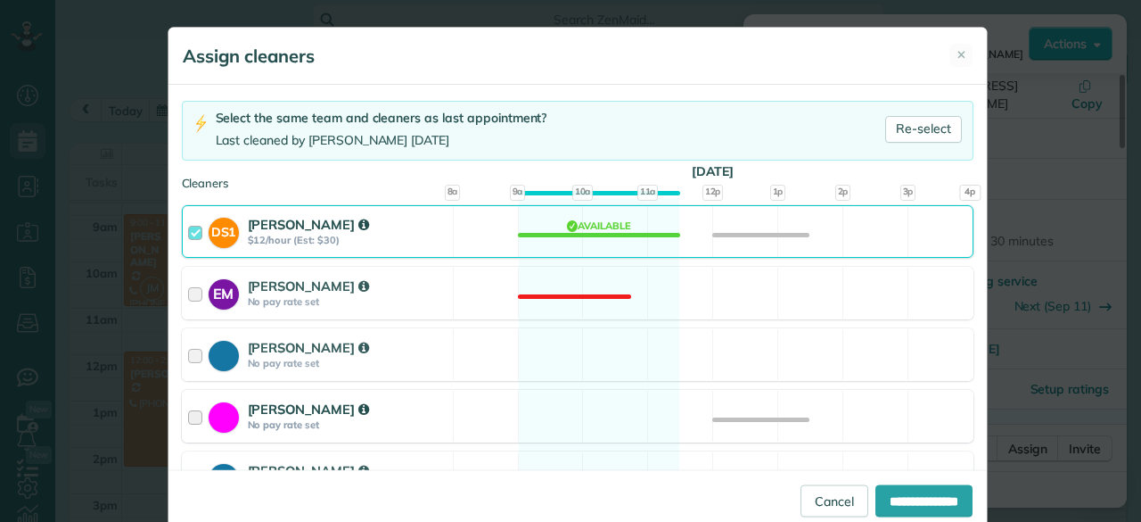
click at [392, 405] on div "[PERSON_NAME]" at bounding box center [348, 409] width 200 height 19
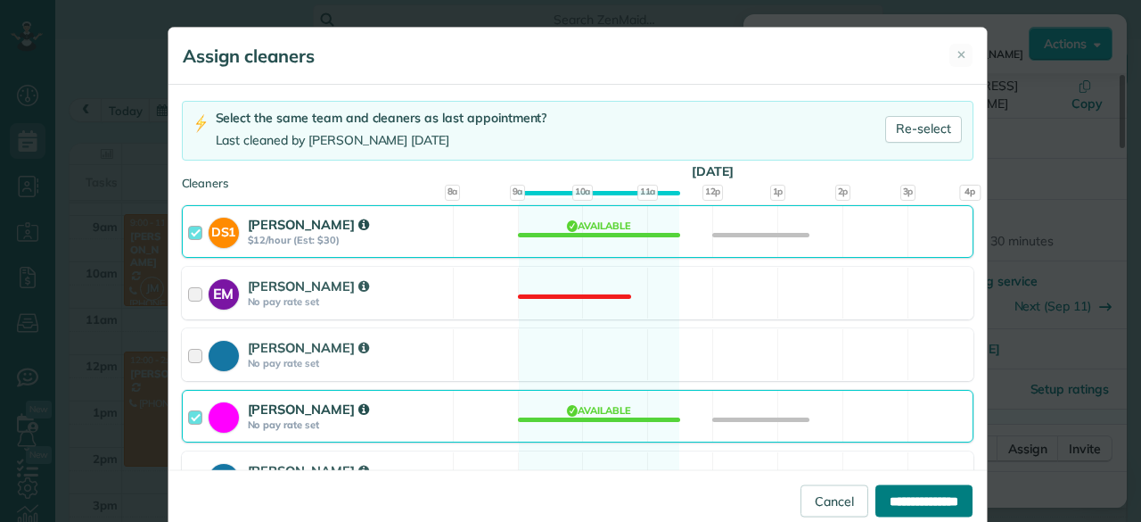
click at [881, 500] on input "**********" at bounding box center [924, 500] width 97 height 32
type input "**********"
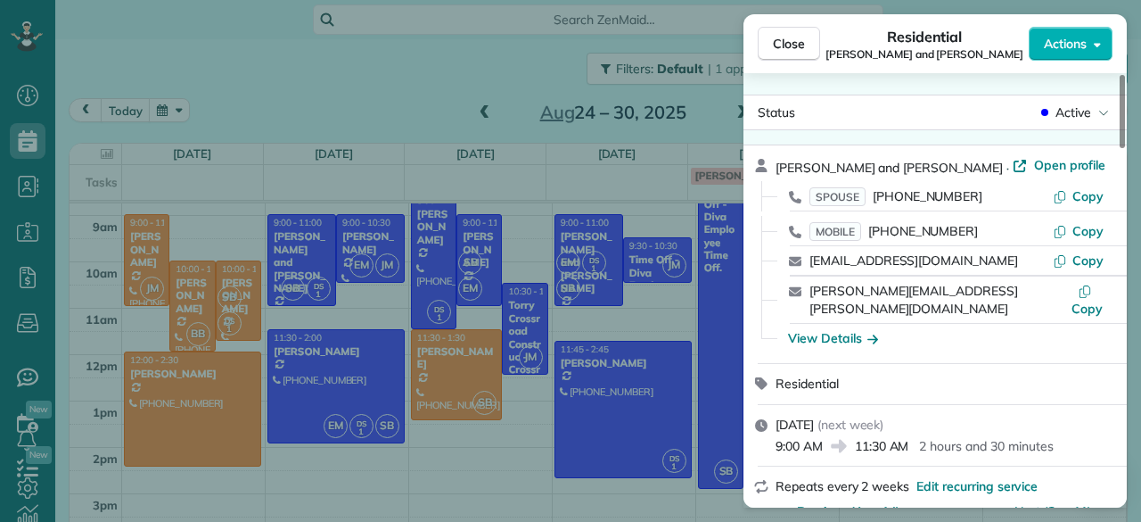
click at [784, 26] on div "Close Residential [PERSON_NAME] and [PERSON_NAME] Actions" at bounding box center [935, 43] width 383 height 59
click at [784, 48] on span "Close" at bounding box center [789, 44] width 32 height 18
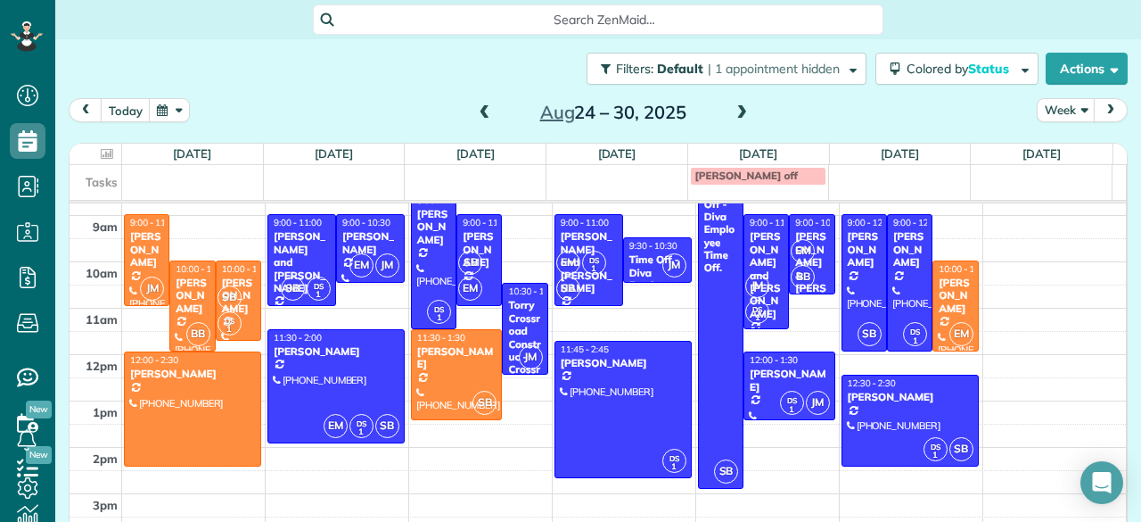
click at [477, 107] on span at bounding box center [485, 113] width 20 height 16
